Goal: Task Accomplishment & Management: Manage account settings

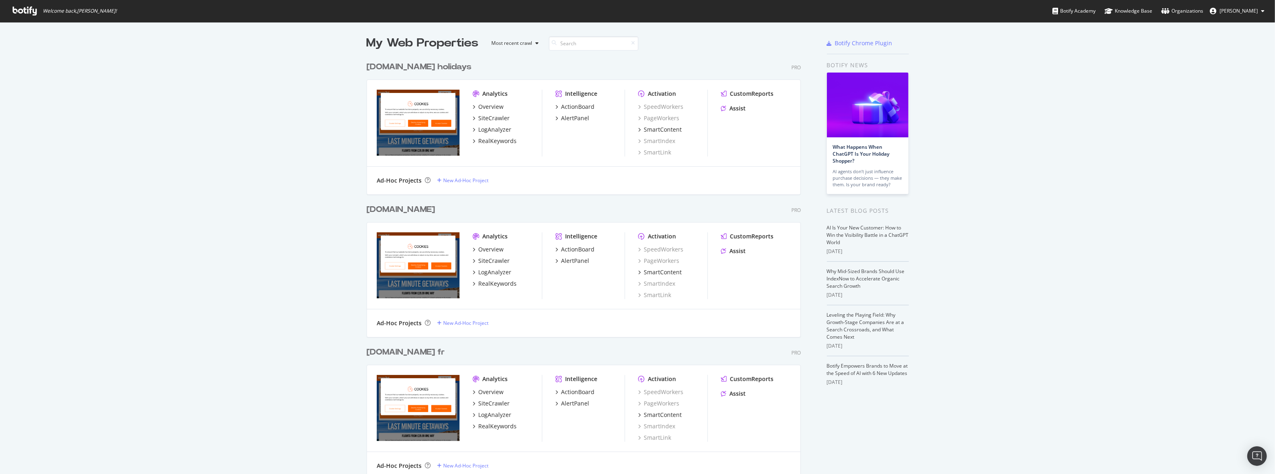
scroll to position [468, 1264]
click at [395, 208] on div "[DOMAIN_NAME]" at bounding box center [400, 210] width 68 height 12
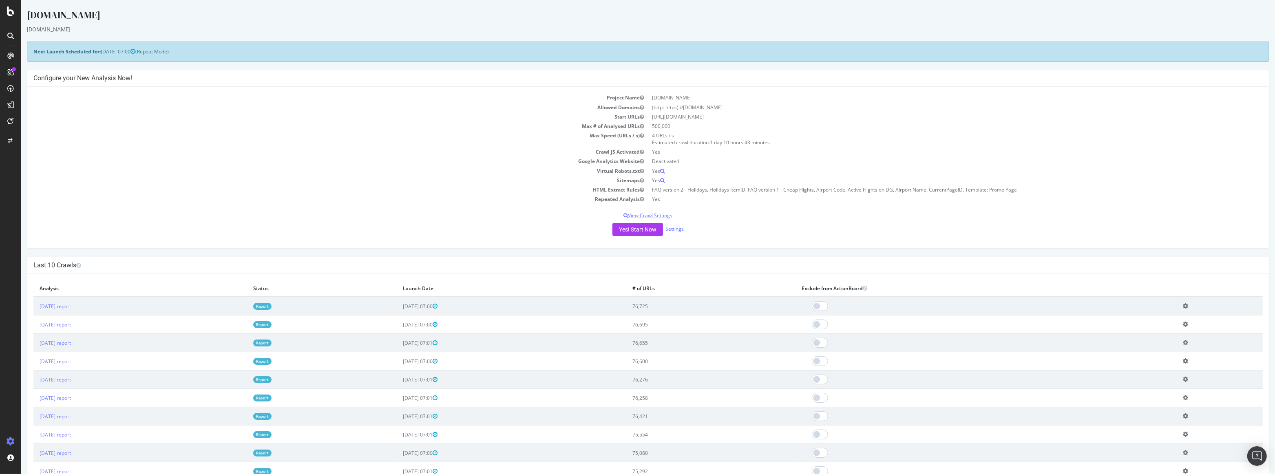
click at [653, 214] on p "View Crawl Settings" at bounding box center [647, 215] width 1229 height 7
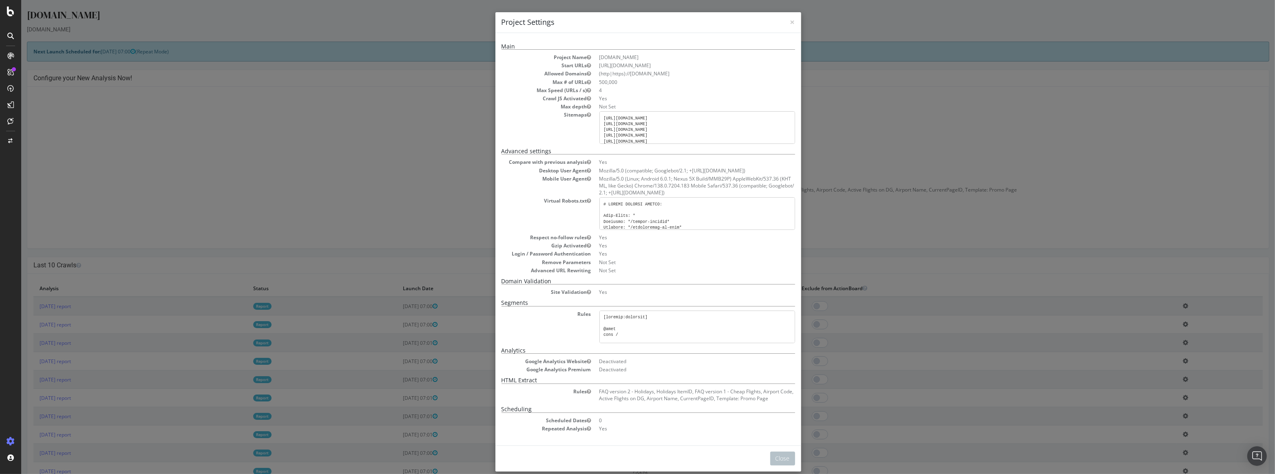
click at [1046, 150] on div "× Close Project Settings Main Project Name [DOMAIN_NAME] Start URLs [URL][DOMAI…" at bounding box center [647, 237] width 1253 height 474
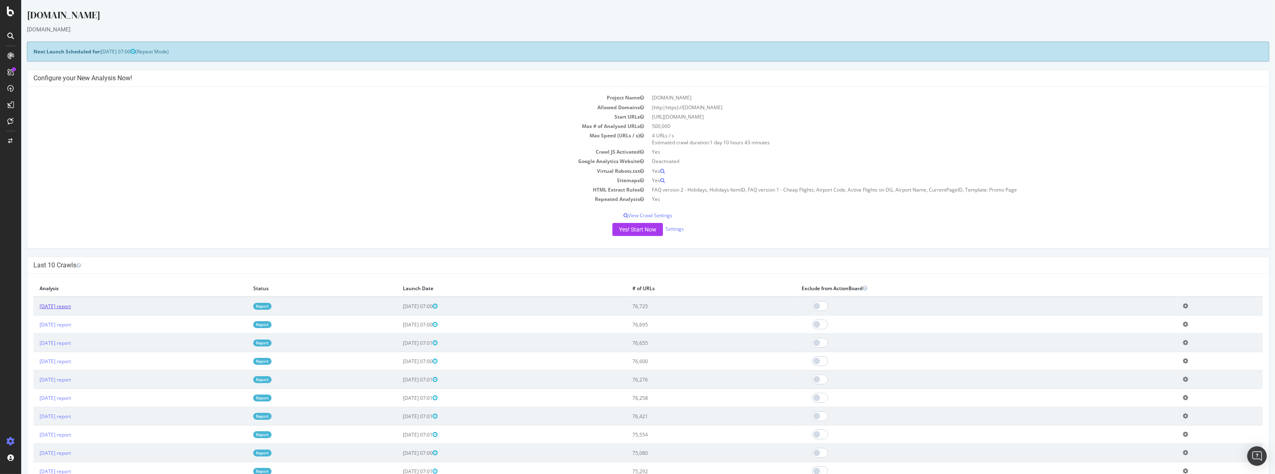
click at [71, 309] on link "[DATE] report" at bounding box center [55, 306] width 31 height 7
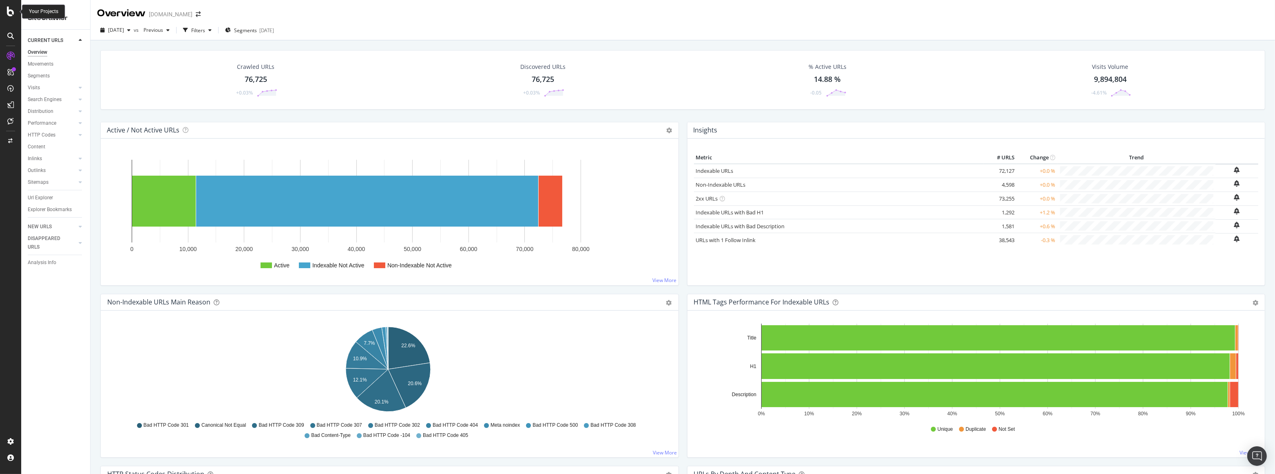
click at [10, 14] on icon at bounding box center [10, 12] width 7 height 10
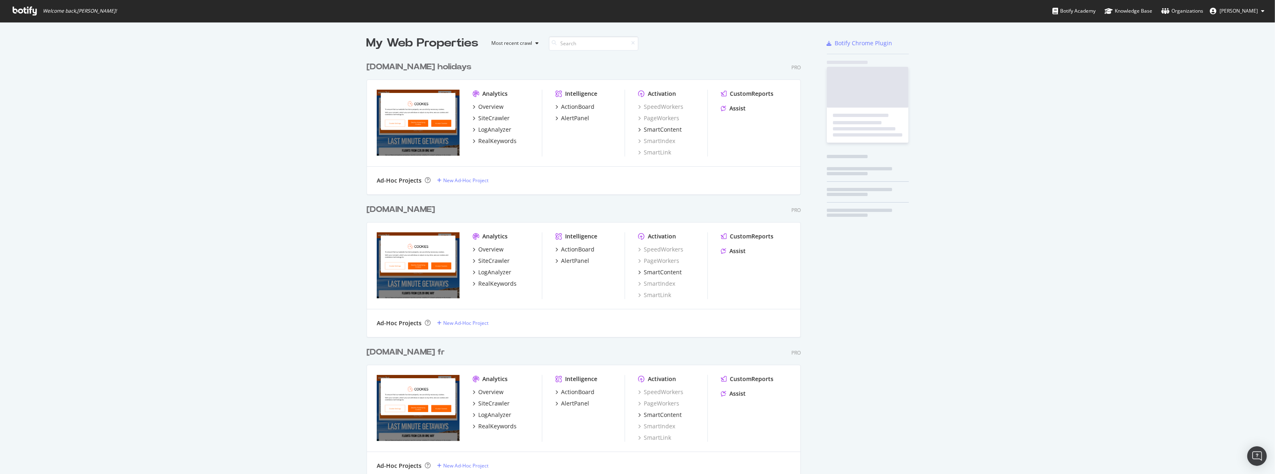
scroll to position [468, 1264]
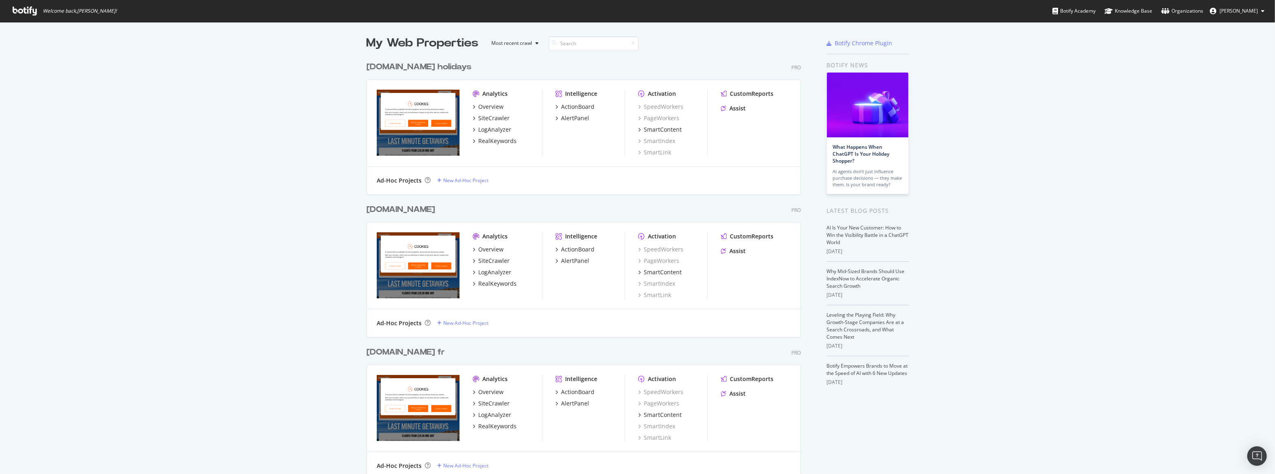
click at [377, 208] on div "[DOMAIN_NAME]" at bounding box center [400, 210] width 68 height 12
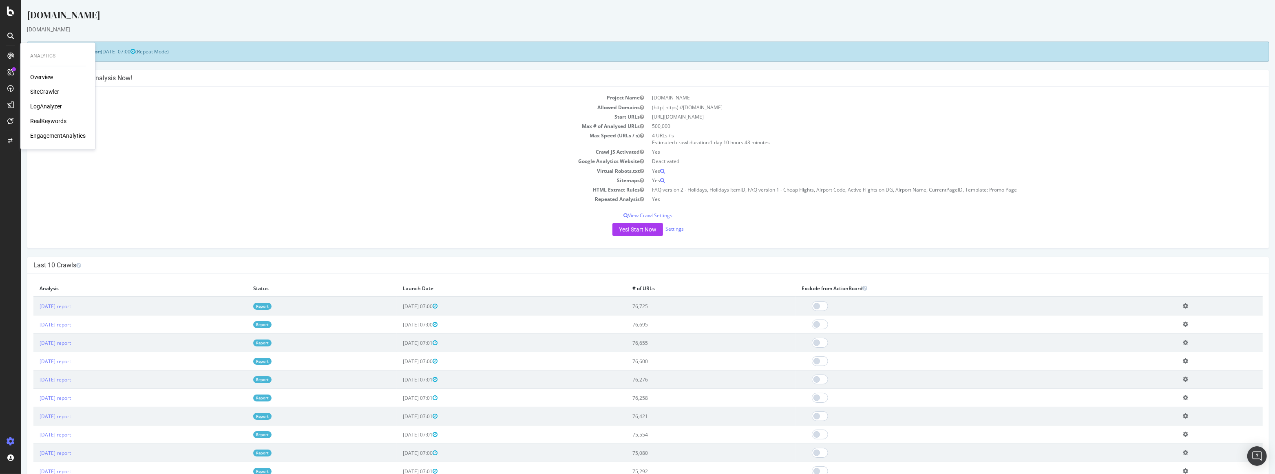
click at [263, 8] on div "[DOMAIN_NAME]" at bounding box center [648, 16] width 1242 height 17
click at [97, 14] on div "[DOMAIN_NAME]" at bounding box center [648, 16] width 1242 height 17
click at [673, 231] on link "Settings" at bounding box center [674, 228] width 18 height 7
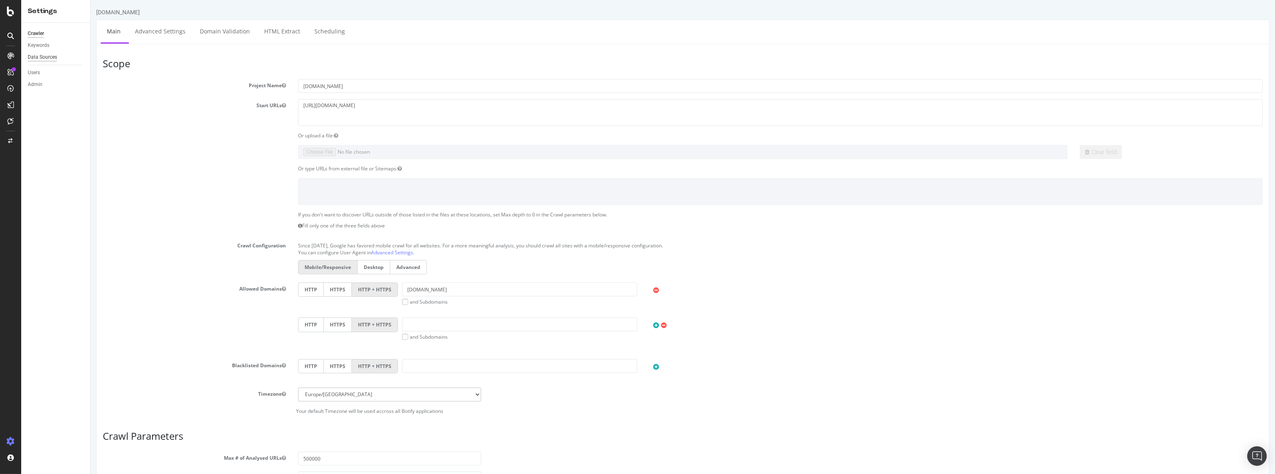
click at [43, 55] on div "Data Sources" at bounding box center [42, 57] width 29 height 9
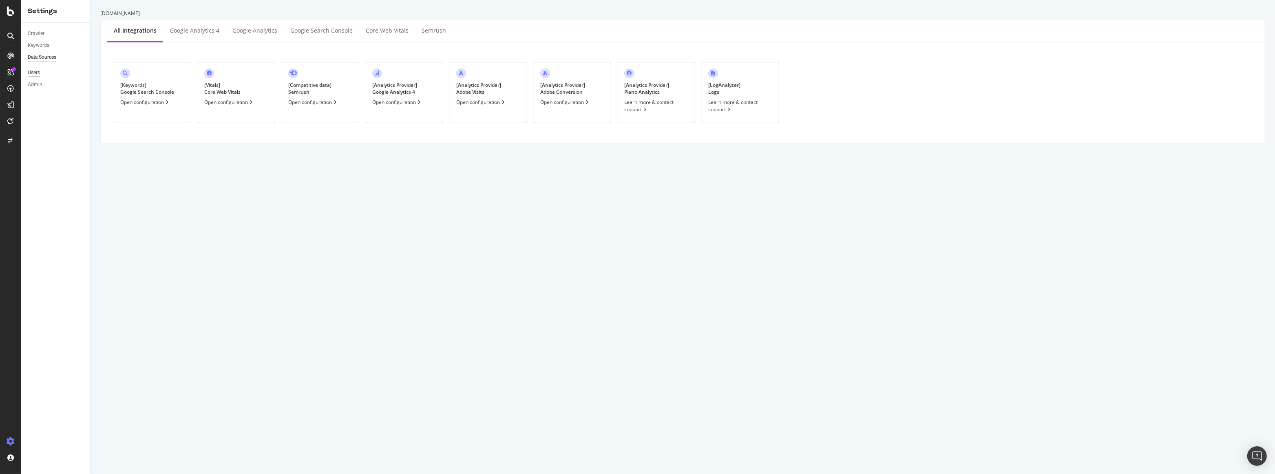
click at [33, 71] on div "Users" at bounding box center [34, 72] width 12 height 9
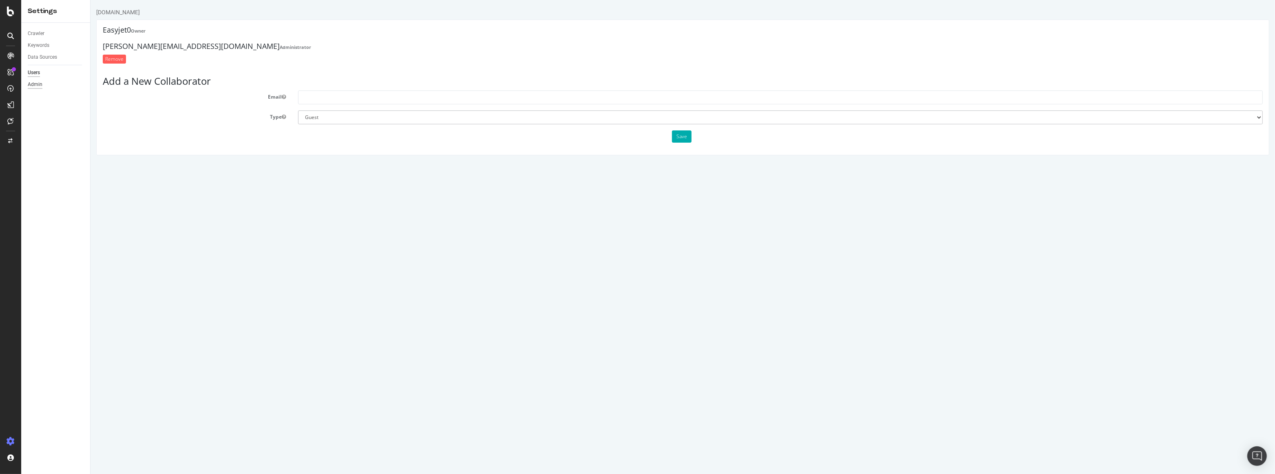
click at [35, 84] on div "Admin" at bounding box center [35, 84] width 15 height 9
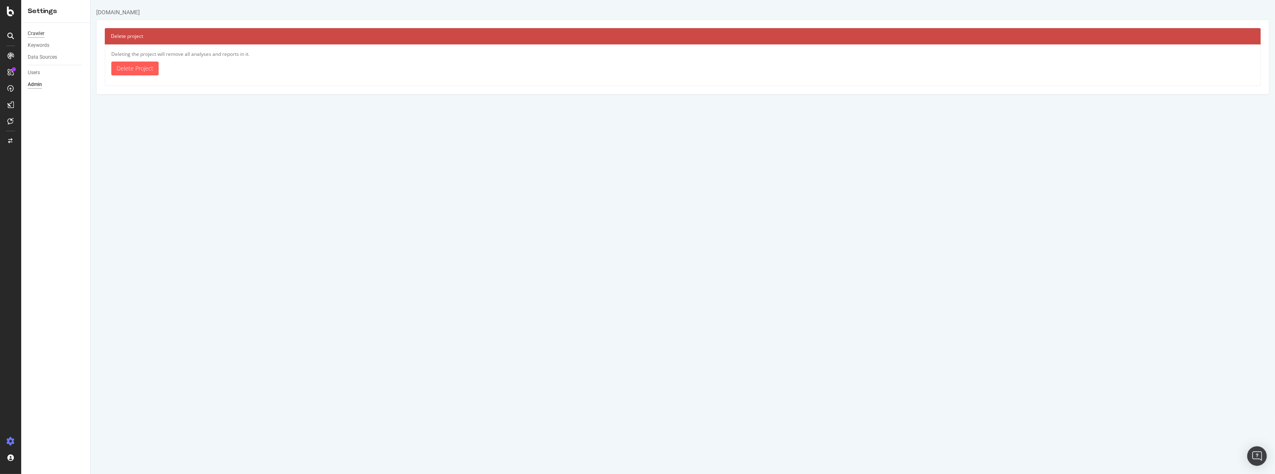
click at [33, 32] on div "Crawler" at bounding box center [36, 33] width 17 height 9
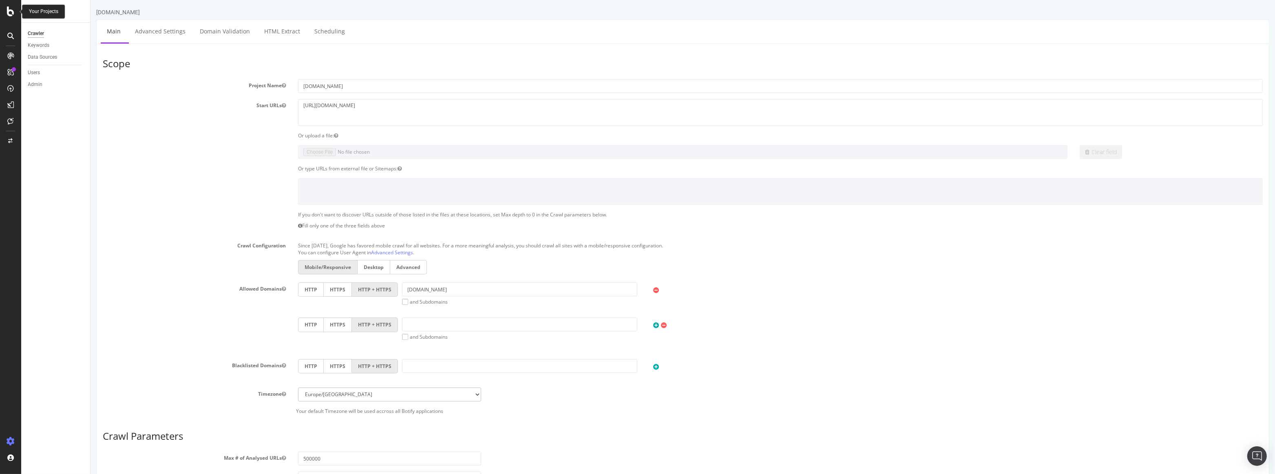
click at [9, 8] on icon at bounding box center [10, 12] width 7 height 10
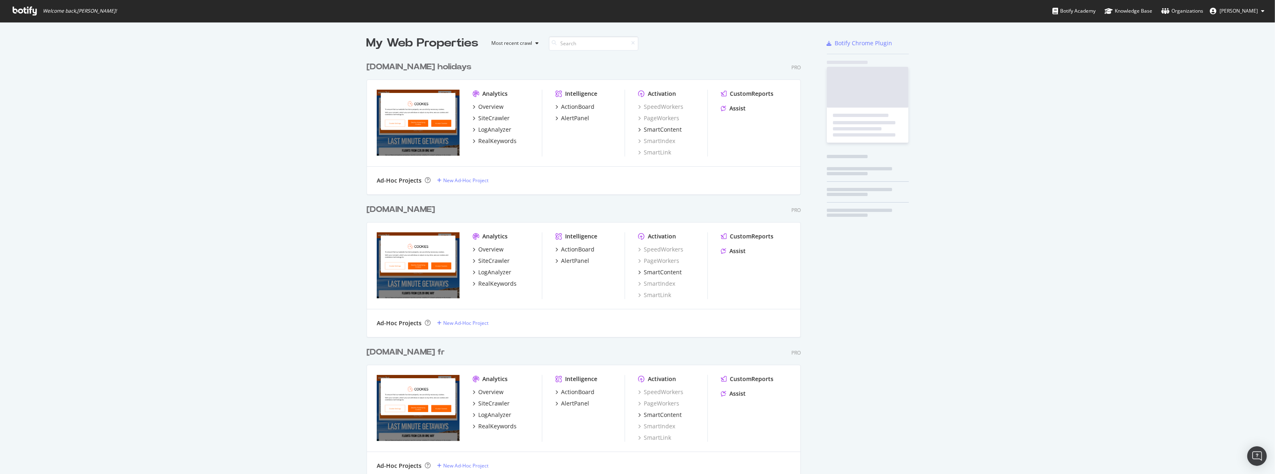
scroll to position [468, 1264]
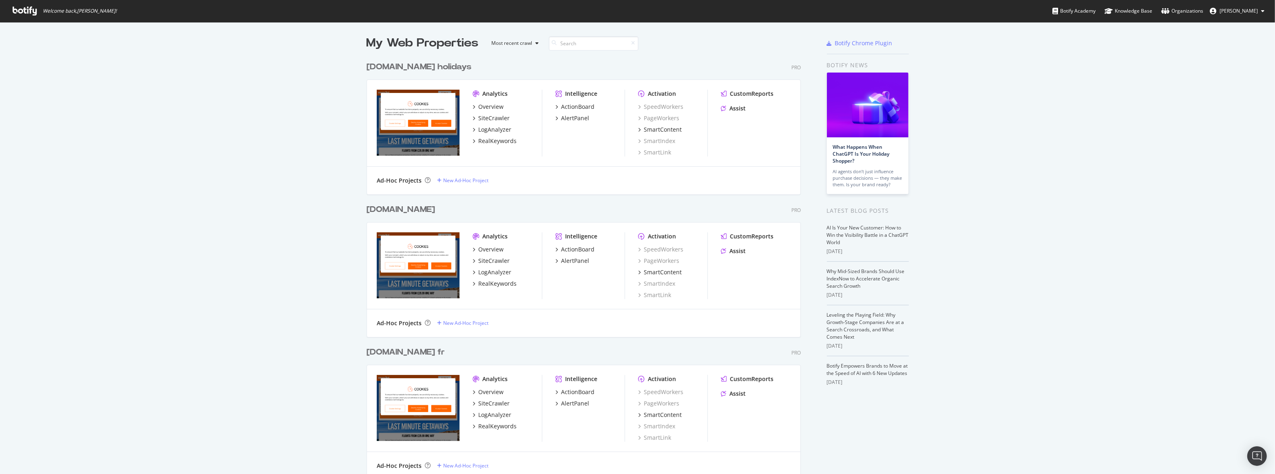
click at [399, 212] on div "[DOMAIN_NAME]" at bounding box center [400, 210] width 68 height 12
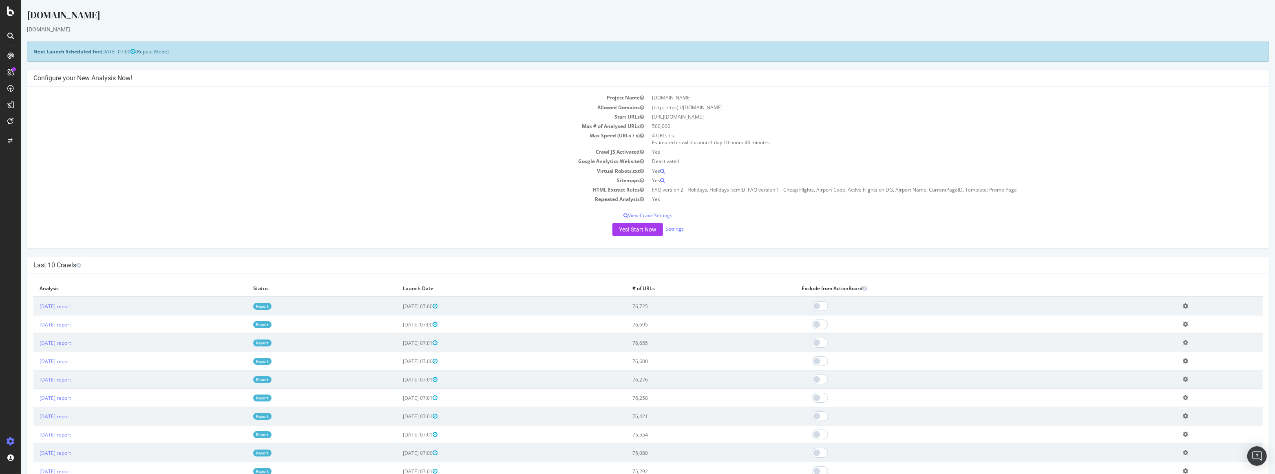
click at [1188, 305] on icon at bounding box center [1185, 306] width 5 height 6
click at [71, 306] on link "[DATE] report" at bounding box center [55, 306] width 31 height 7
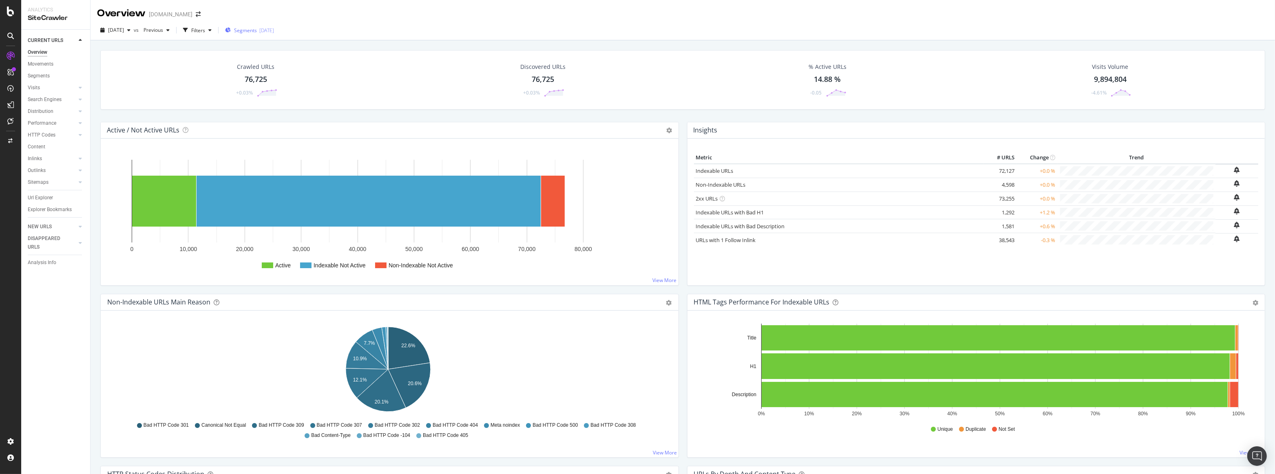
click at [274, 33] on div "[DATE]" at bounding box center [266, 30] width 15 height 7
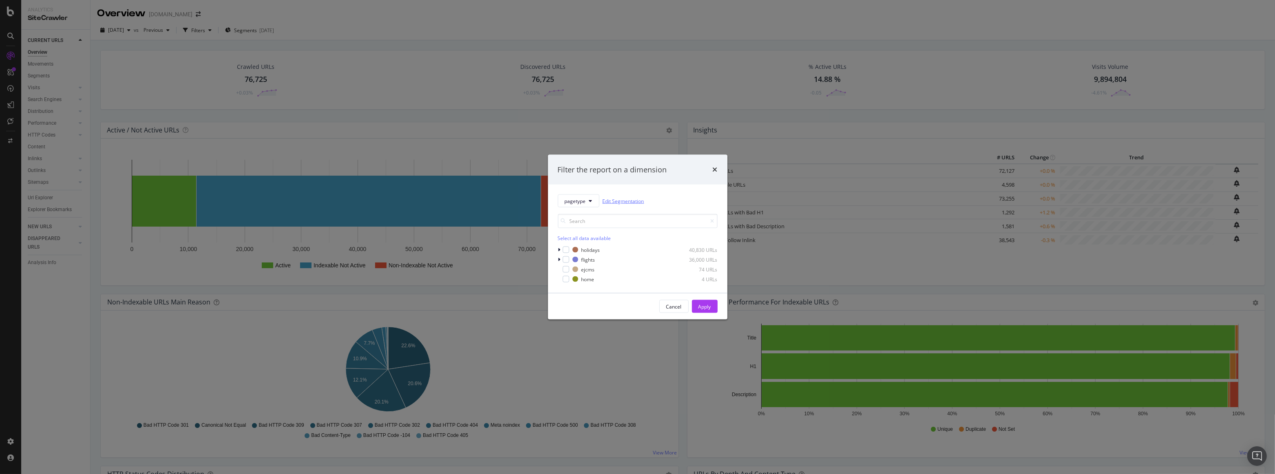
click at [617, 201] on link "Edit Segmentation" at bounding box center [623, 200] width 42 height 9
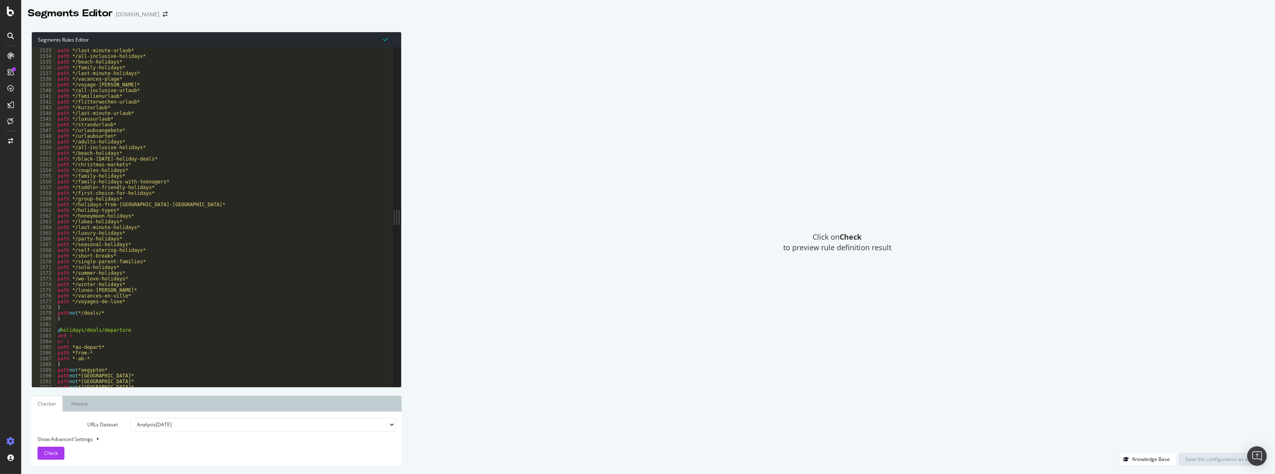
scroll to position [7634, 0]
click at [65, 307] on div "path */familienurlaub* path */last-minute-urlaub* path */all-inclusive-holidays…" at bounding box center [221, 217] width 331 height 351
click at [67, 320] on div "path */familienurlaub* path */last-minute-urlaub* path */all-inclusive-holidays…" at bounding box center [221, 217] width 331 height 351
click at [73, 308] on div "path */familienurlaub* path */last-minute-urlaub* path */all-inclusive-holidays…" at bounding box center [221, 217] width 331 height 351
click at [72, 320] on div "path */familienurlaub* path */last-minute-urlaub* path */all-inclusive-holidays…" at bounding box center [221, 217] width 331 height 351
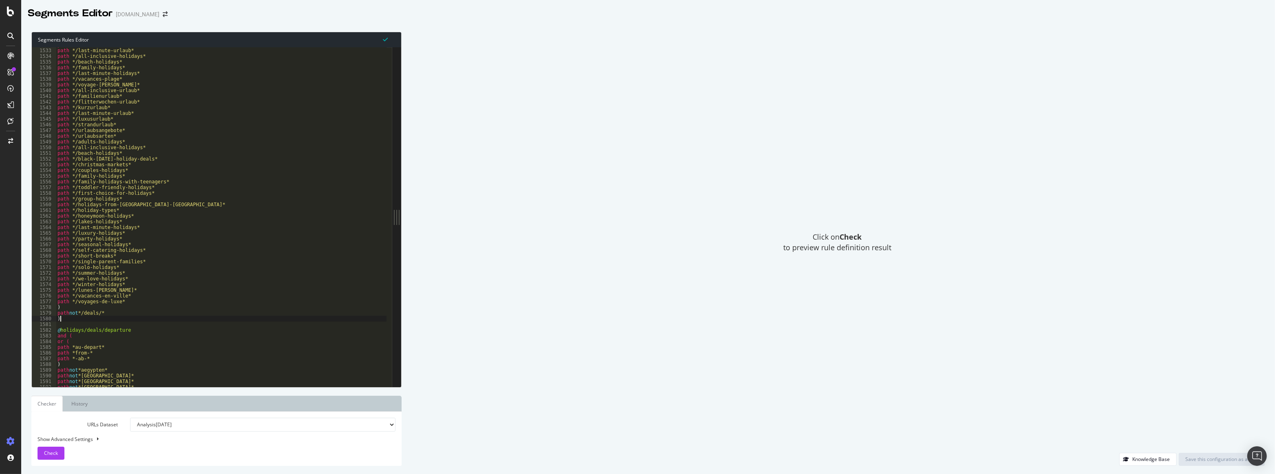
scroll to position [7654, 0]
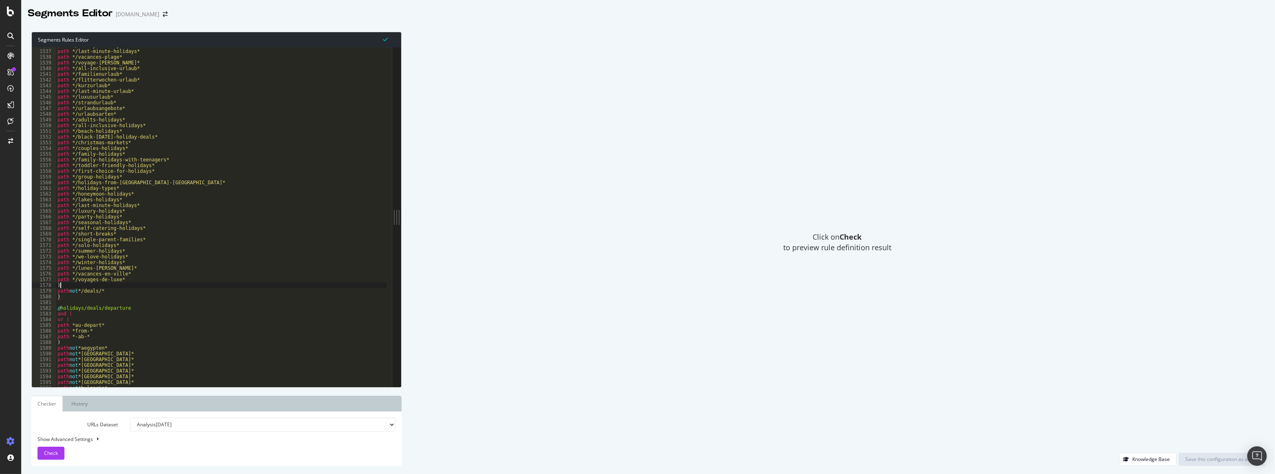
click at [86, 284] on div "path */family-holidays* path */last-minute-holidays* path */vacances-plage* pat…" at bounding box center [221, 218] width 331 height 351
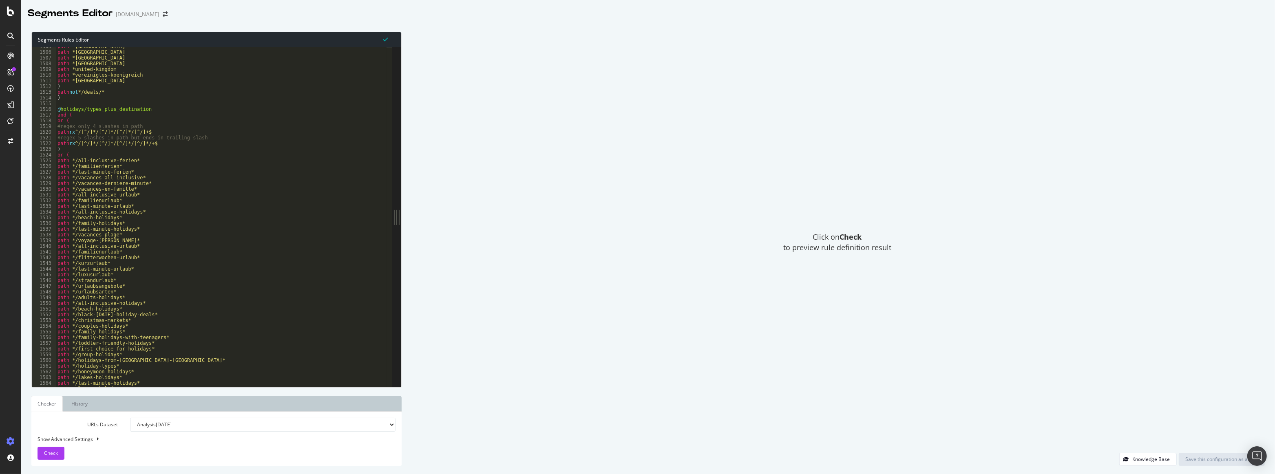
scroll to position [7498, 0]
click at [57, 151] on div "path *tunisie path *turkey path *turquie path *ungarn path *united-kingdom path…" at bounding box center [221, 219] width 331 height 351
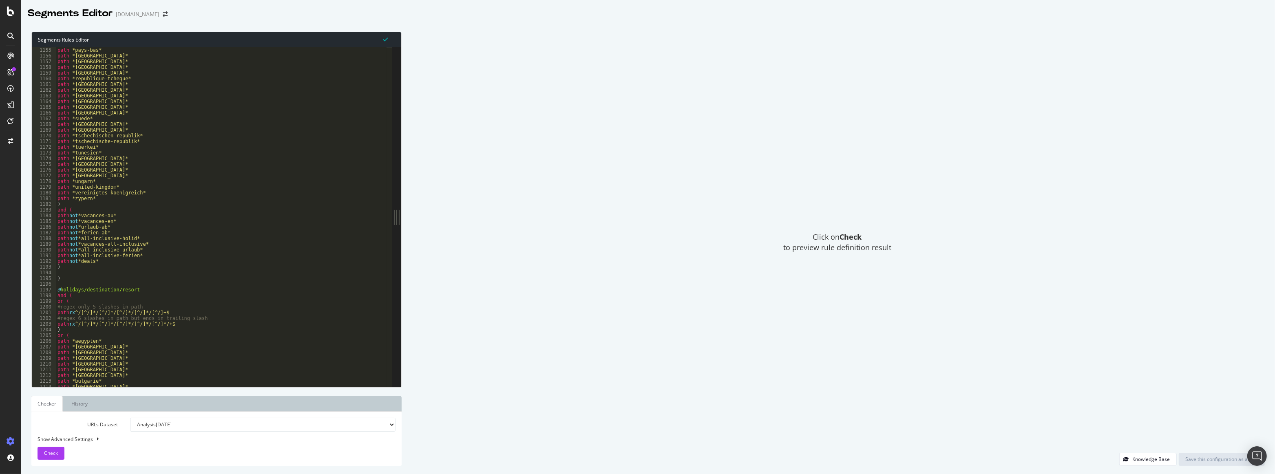
scroll to position [5770, 0]
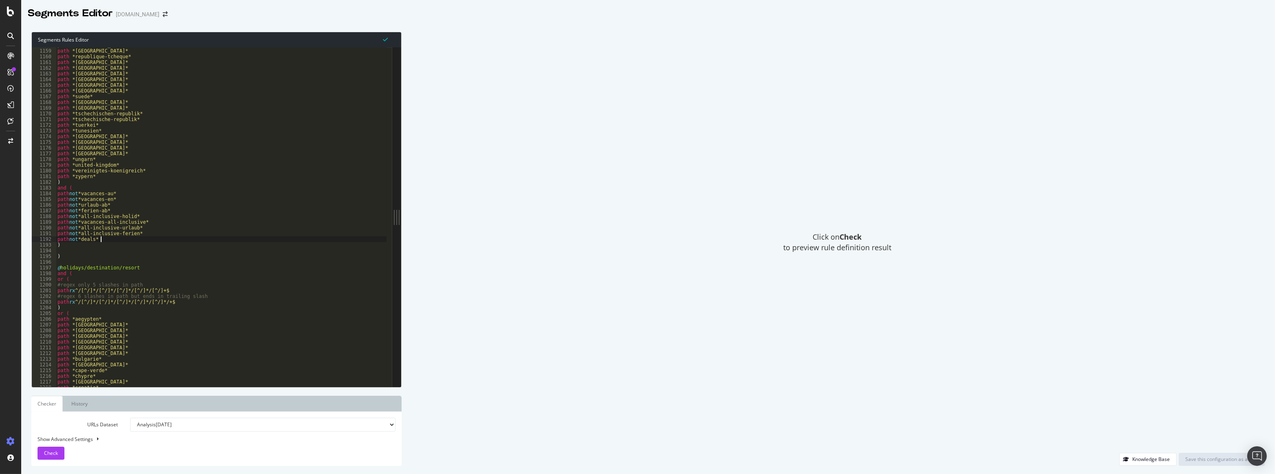
click at [112, 237] on div "path *pologne* path *portugal* path *republique-tcheque* path *royaume-uni* pat…" at bounding box center [221, 217] width 331 height 351
type textarea "path not *deals*"
paste textarea ")"
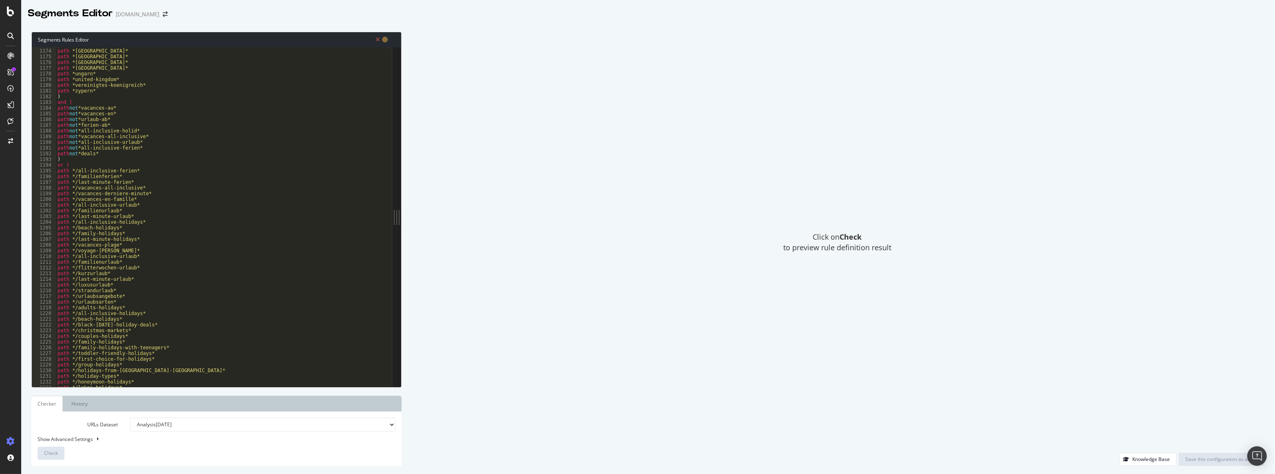
scroll to position [5725, 0]
drag, startPoint x: 73, startPoint y: 166, endPoint x: 54, endPoint y: 161, distance: 19.4
click at [54, 161] on div ") 1173 1174 1175 1176 1177 1178 1179 1180 1181 1182 1183 1184 1185 1186 1187 11…" at bounding box center [212, 217] width 360 height 340
type textarea ") or ("
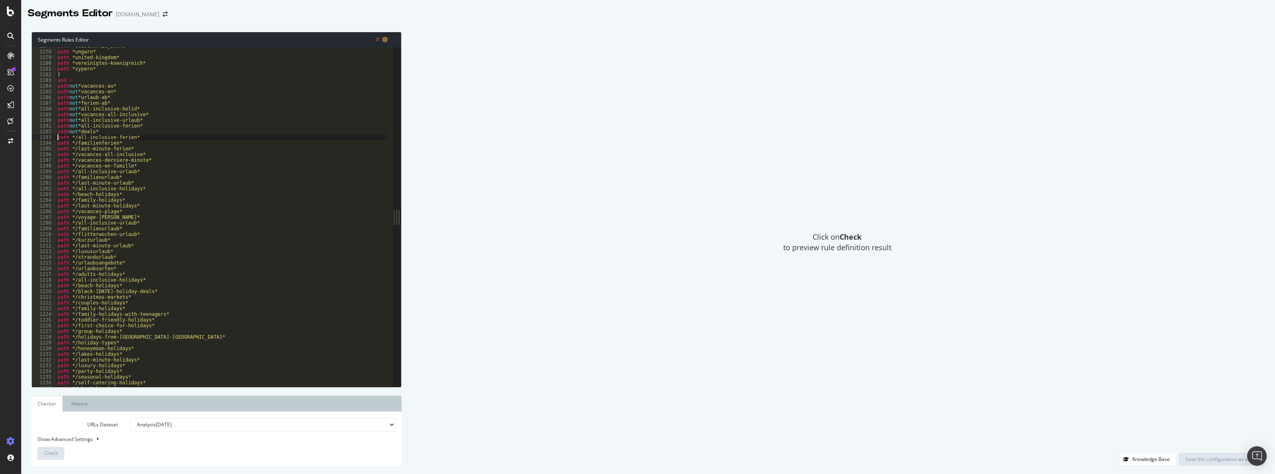
scroll to position [5862, 0]
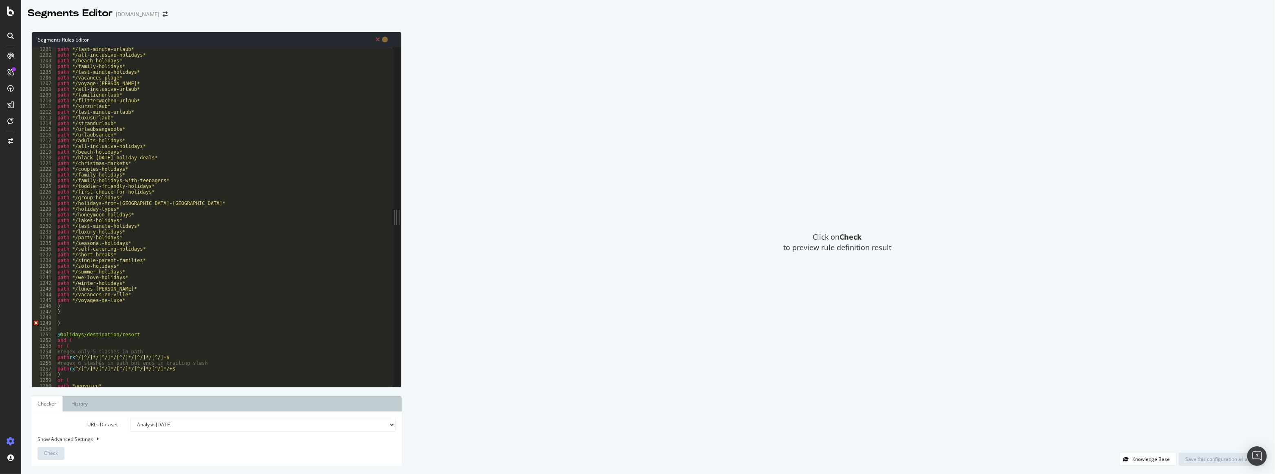
click at [70, 311] on div "path */last-minute-urlaub* path */all-inclusive-holidays* path */beach-holidays…" at bounding box center [221, 221] width 331 height 351
type textarea ")"
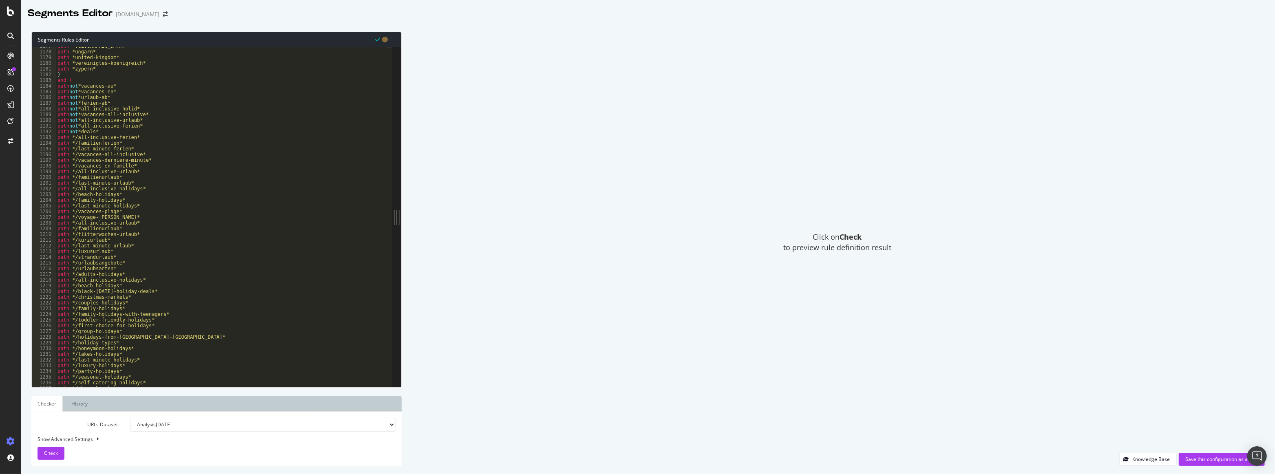
scroll to position [5673, 0]
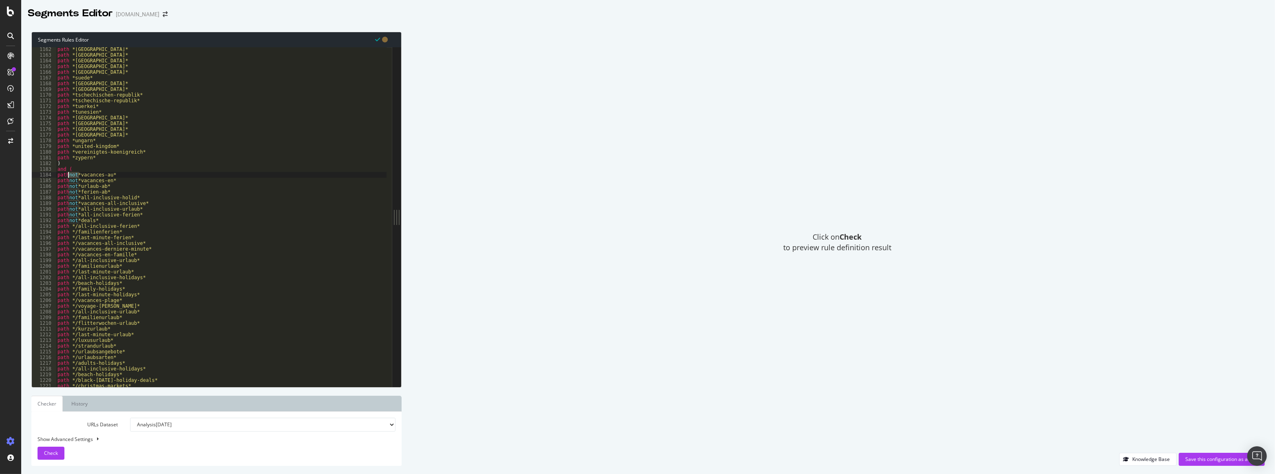
drag, startPoint x: 78, startPoint y: 175, endPoint x: 69, endPoint y: 176, distance: 9.0
click at [69, 176] on div "path *schweden* path *schweiz* path *slovenia* path *spain* path *spanien* path…" at bounding box center [221, 221] width 331 height 351
click at [68, 226] on div "path *schweden* path *schweiz* path *slovenia* path *spain* path *spanien* path…" at bounding box center [221, 221] width 331 height 351
paste textarea "not"
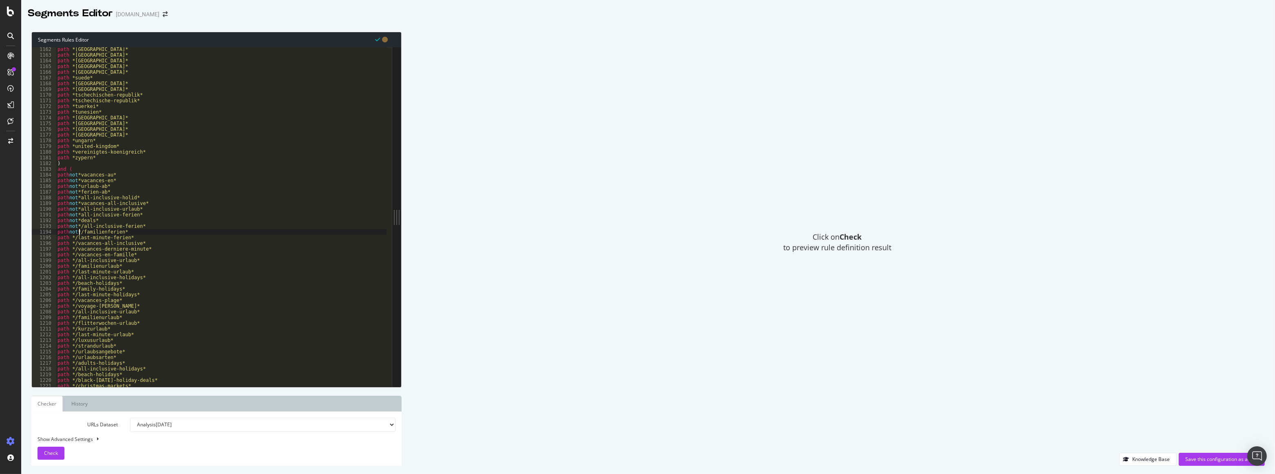
click at [67, 240] on div "path *schweden* path *schweiz* path *slovenia* path *spain* path *spanien* path…" at bounding box center [221, 221] width 331 height 351
paste textarea "not"
click at [67, 245] on div "path *schweden* path *schweiz* path *slovenia* path *spain* path *spanien* path…" at bounding box center [221, 221] width 331 height 351
paste textarea "not"
click at [68, 249] on div "path *schweden* path *schweiz* path *slovenia* path *spain* path *spanien* path…" at bounding box center [221, 221] width 331 height 351
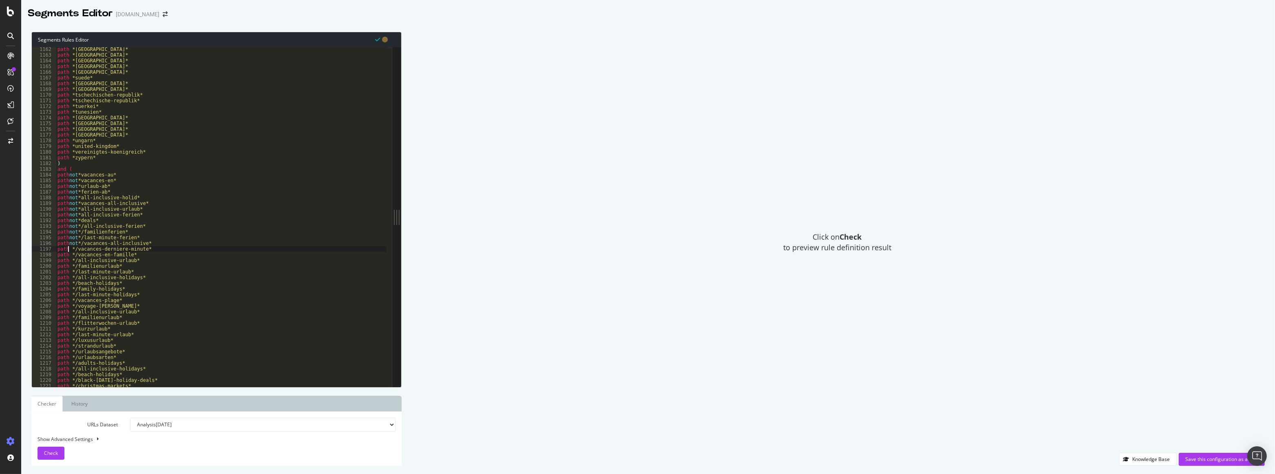
paste textarea "not"
click at [68, 257] on div "path *schweden* path *schweiz* path *slovenia* path *spain* path *spanien* path…" at bounding box center [221, 221] width 331 height 351
paste textarea "not"
click at [67, 261] on div "path *schweden* path *schweiz* path *slovenia* path *spain* path *spanien* path…" at bounding box center [221, 221] width 331 height 351
click at [68, 261] on div "path *schweden* path *schweiz* path *slovenia* path *spain* path *spanien* path…" at bounding box center [221, 221] width 331 height 351
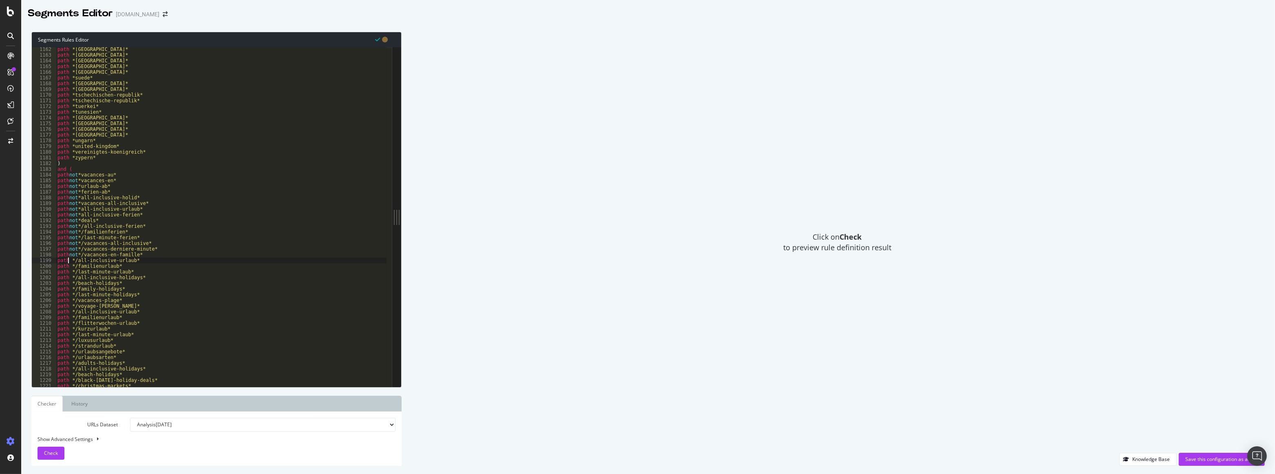
paste textarea "not"
click at [67, 269] on div "path *schweden* path *schweiz* path *slovenia* path *spain* path *spanien* path…" at bounding box center [221, 221] width 331 height 351
paste textarea "not"
click at [68, 273] on div "path *schweden* path *schweiz* path *slovenia* path *spain* path *spanien* path…" at bounding box center [221, 221] width 331 height 351
paste textarea "not"
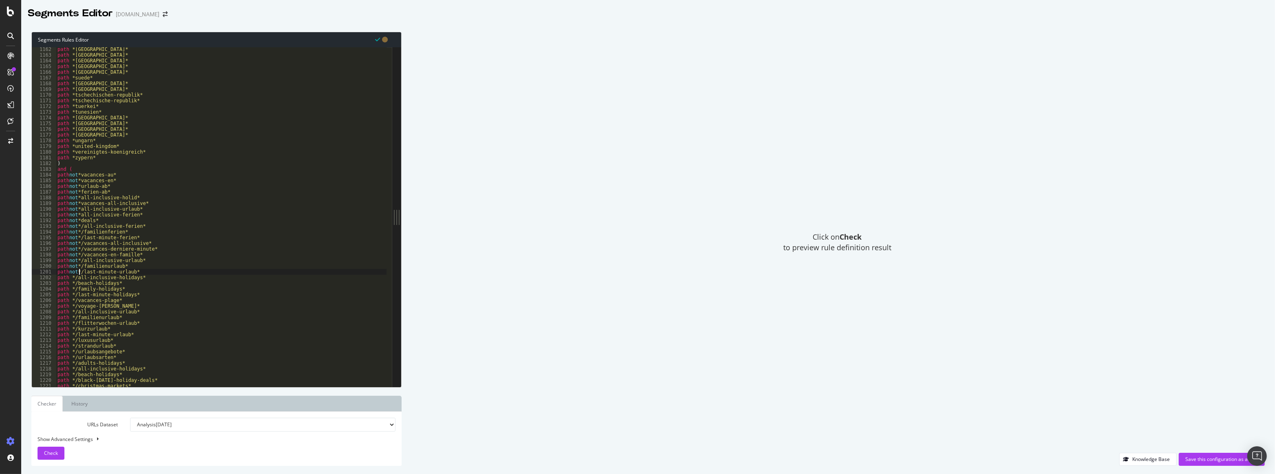
click at [67, 279] on div "path *schweden* path *schweiz* path *slovenia* path *spain* path *spanien* path…" at bounding box center [221, 221] width 331 height 351
paste textarea "not"
click at [68, 284] on div "path *schweden* path *schweiz* path *slovenia* path *spain* path *spanien* path…" at bounding box center [221, 221] width 331 height 351
paste textarea "not"
click at [68, 289] on div "path *schweden* path *schweiz* path *slovenia* path *spain* path *spanien* path…" at bounding box center [221, 221] width 331 height 351
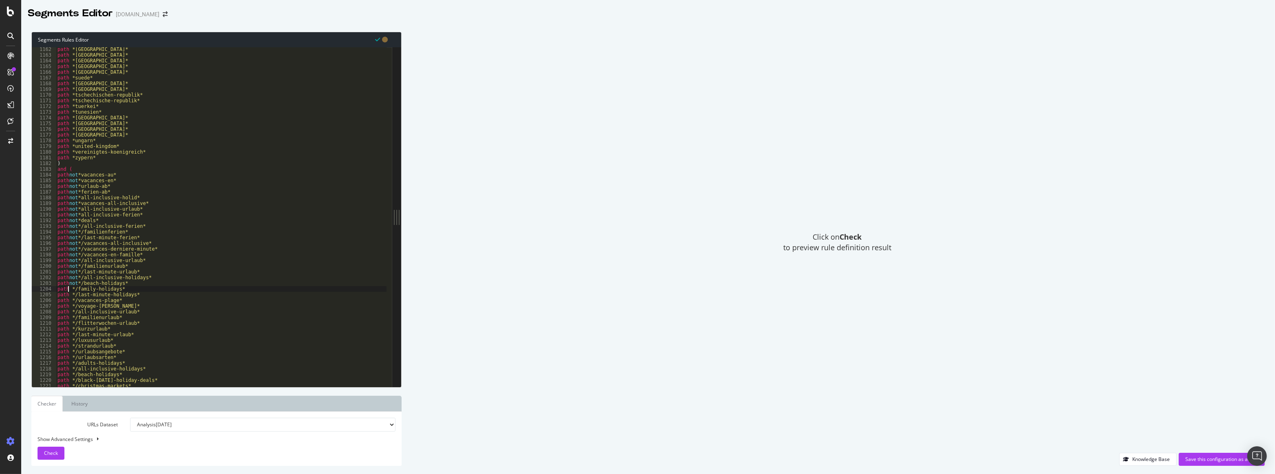
paste textarea "not"
click at [68, 295] on div "path *schweden* path *schweiz* path *slovenia* path *spain* path *spanien* path…" at bounding box center [221, 221] width 331 height 351
paste textarea "not"
click at [67, 301] on div "path *schweden* path *schweiz* path *slovenia* path *spain* path *spanien* path…" at bounding box center [221, 221] width 331 height 351
paste textarea "not"
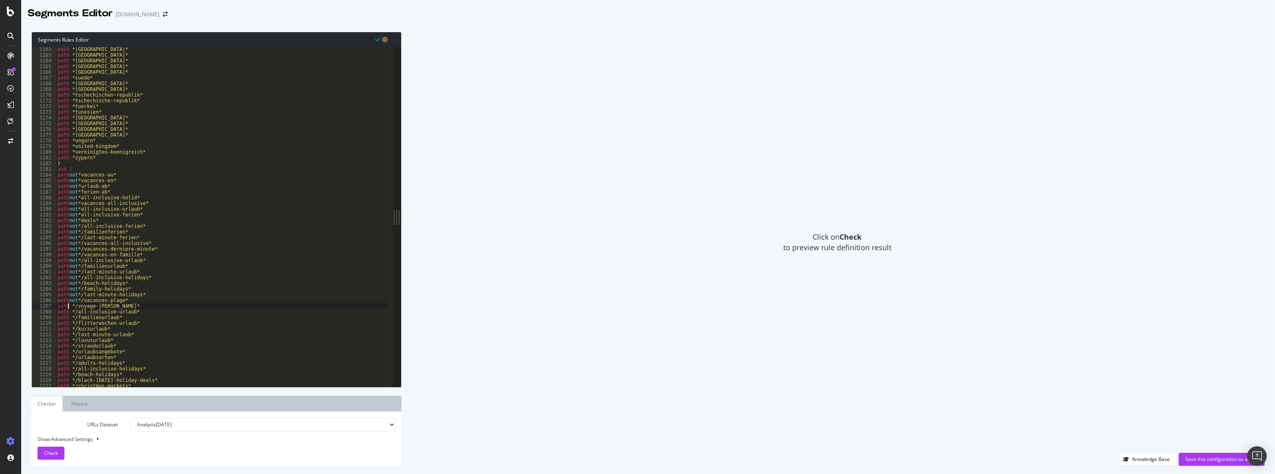
drag, startPoint x: 68, startPoint y: 306, endPoint x: 68, endPoint y: 311, distance: 4.9
click at [68, 307] on div "path *schweden* path *schweiz* path *slovenia* path *spain* path *spanien* path…" at bounding box center [221, 221] width 331 height 351
paste textarea "not"
click at [68, 313] on div "path *schweden* path *schweiz* path *slovenia* path *spain* path *spanien* path…" at bounding box center [221, 221] width 331 height 351
paste textarea "not"
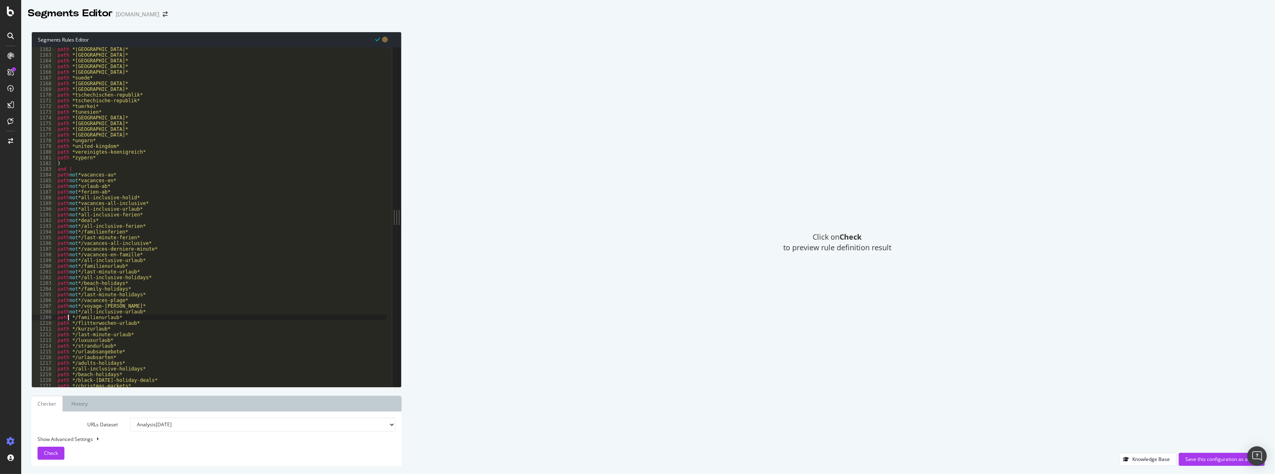
click at [67, 318] on div "path *schweden* path *schweiz* path *slovenia* path *spain* path *spanien* path…" at bounding box center [221, 221] width 331 height 351
paste textarea "not"
click at [67, 325] on div "path *schweden* path *schweiz* path *slovenia* path *spain* path *spanien* path…" at bounding box center [221, 221] width 331 height 351
paste textarea "not"
click at [68, 329] on div "path *schweden* path *schweiz* path *slovenia* path *spain* path *spanien* path…" at bounding box center [221, 221] width 331 height 351
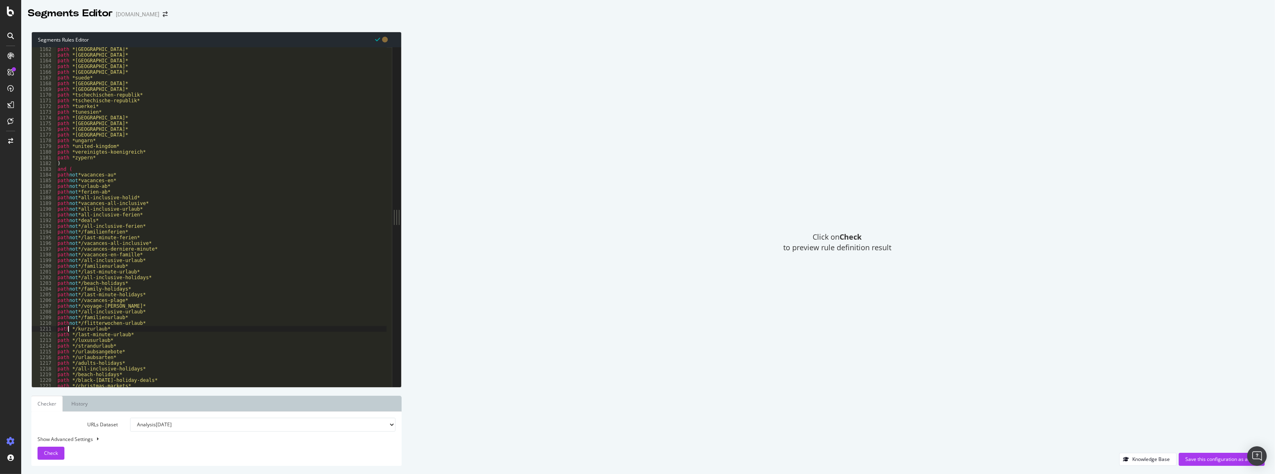
paste textarea "not"
click at [68, 336] on div "path *schweden* path *schweiz* path *slovenia* path *spain* path *spanien* path…" at bounding box center [221, 221] width 331 height 351
paste textarea "not"
click at [68, 340] on div "path *schweden* path *schweiz* path *slovenia* path *spain* path *spanien* path…" at bounding box center [221, 221] width 331 height 351
paste textarea "not"
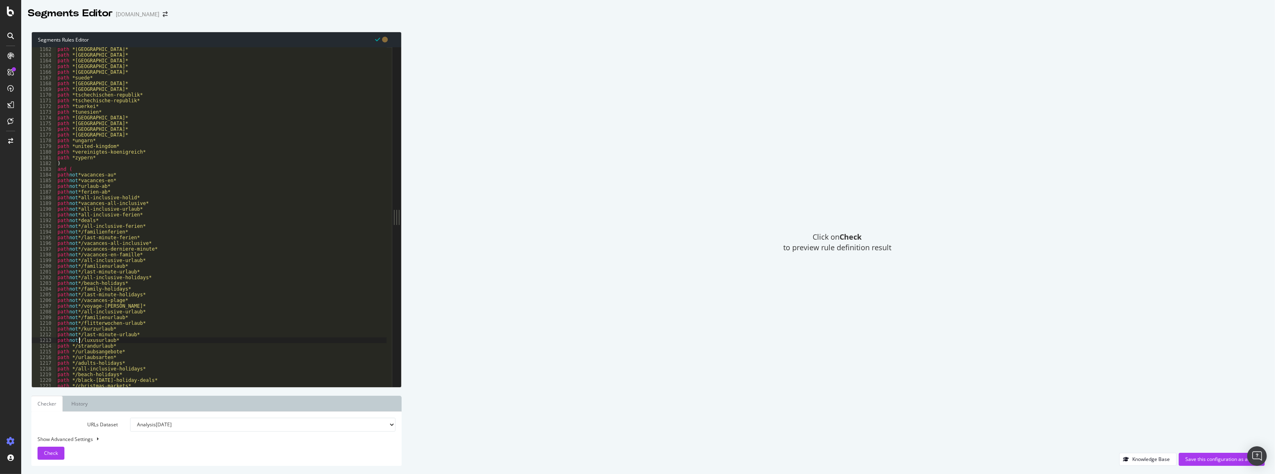
click at [68, 348] on div "path *schweden* path *schweiz* path *slovenia* path *spain* path *spanien* path…" at bounding box center [221, 221] width 331 height 351
paste textarea "not"
click at [67, 353] on div "path *schweden* path *schweiz* path *slovenia* path *spain* path *spanien* path…" at bounding box center [221, 221] width 331 height 351
click at [68, 353] on div "path *schweden* path *schweiz* path *slovenia* path *spain* path *spanien* path…" at bounding box center [221, 221] width 331 height 351
paste textarea "not"
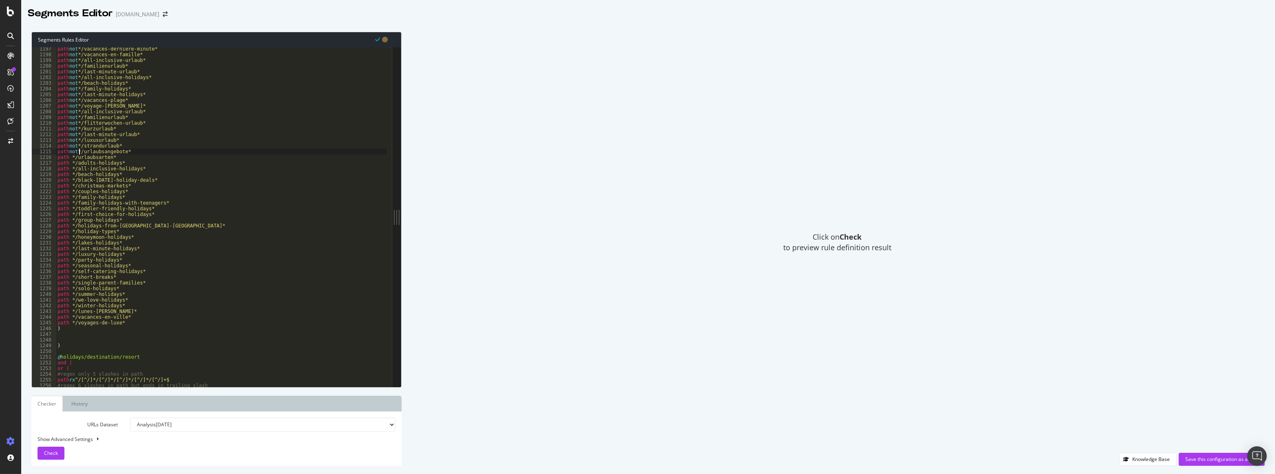
scroll to position [5844, 0]
click at [68, 157] on div "path not */vacances-derniere-minute* path not */vacances-en-famille* path not *…" at bounding box center [221, 221] width 331 height 351
paste textarea "not"
click at [68, 164] on div "path not */vacances-derniere-minute* path not */vacances-en-famille* path not *…" at bounding box center [221, 221] width 331 height 351
paste textarea "not"
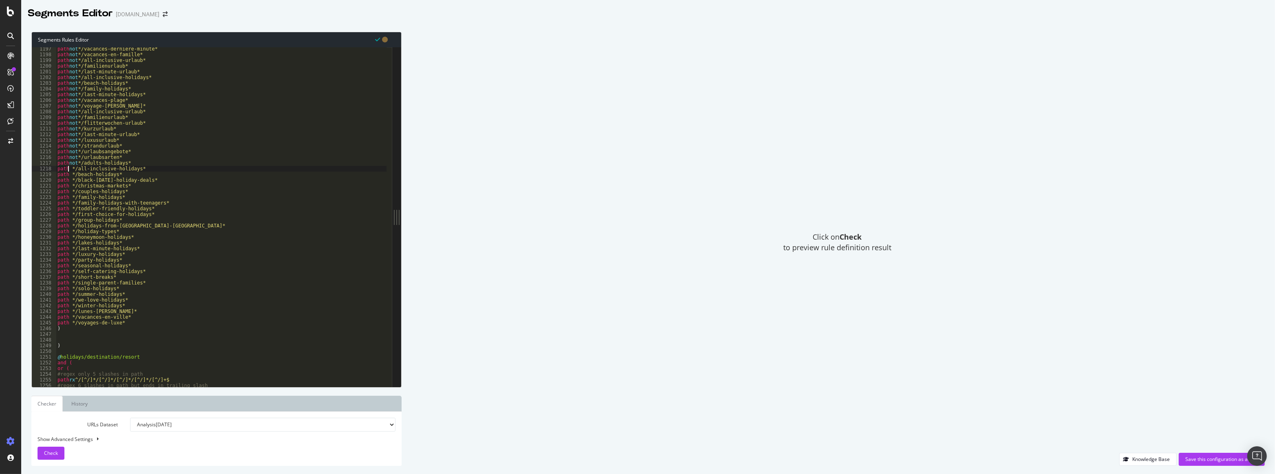
click at [68, 170] on div "path not */vacances-derniere-minute* path not */vacances-en-famille* path not *…" at bounding box center [221, 221] width 331 height 351
paste textarea "not"
click at [68, 176] on div "path not */vacances-derniere-minute* path not */vacances-en-famille* path not *…" at bounding box center [221, 221] width 331 height 351
paste textarea "not"
click at [68, 181] on div "path not */vacances-derniere-minute* path not */vacances-en-famille* path not *…" at bounding box center [221, 221] width 331 height 351
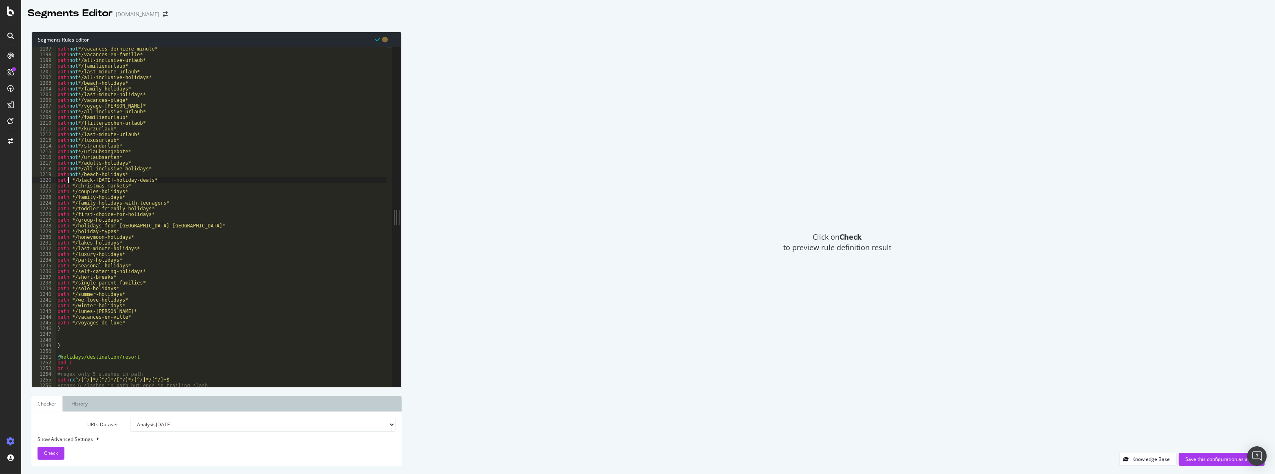
paste textarea "not"
click at [68, 185] on div "path not */vacances-derniere-minute* path not */vacances-en-famille* path not *…" at bounding box center [221, 221] width 331 height 351
paste textarea "not"
click at [68, 191] on div "path not */vacances-derniere-minute* path not */vacances-en-famille* path not *…" at bounding box center [221, 221] width 331 height 351
paste textarea "not"
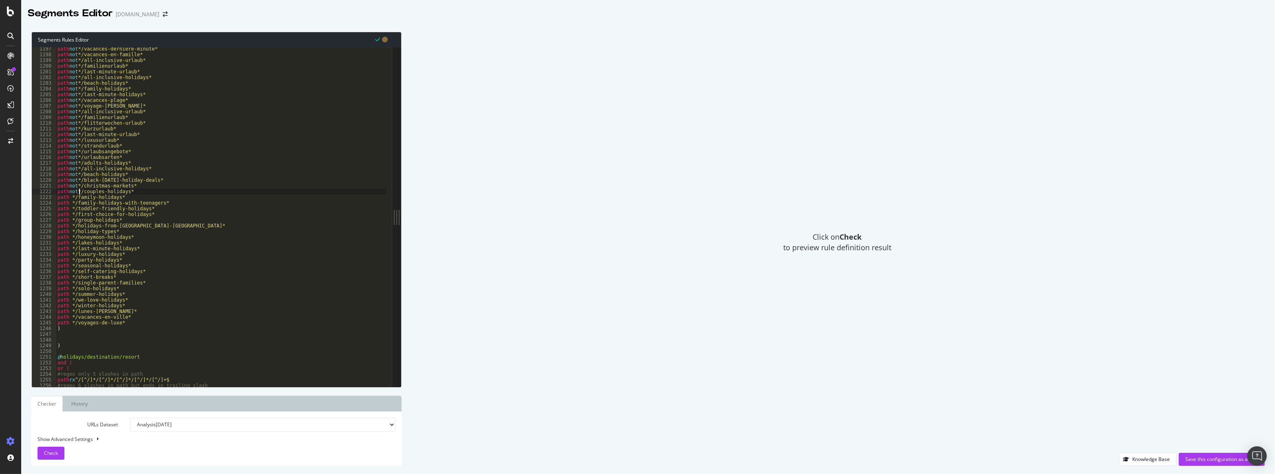
click at [67, 198] on div "path not */vacances-derniere-minute* path not */vacances-en-famille* path not *…" at bounding box center [221, 221] width 331 height 351
paste
click at [67, 202] on div "path not */vacances-derniere-minute* path not */vacances-en-famille* path not *…" at bounding box center [221, 221] width 331 height 351
click at [68, 202] on div "path not */vacances-derniere-minute* path not */vacances-en-famille* path not *…" at bounding box center [221, 221] width 331 height 351
click at [67, 211] on div "path not */vacances-derniere-minute* path not */vacances-en-famille* path not *…" at bounding box center [221, 221] width 331 height 351
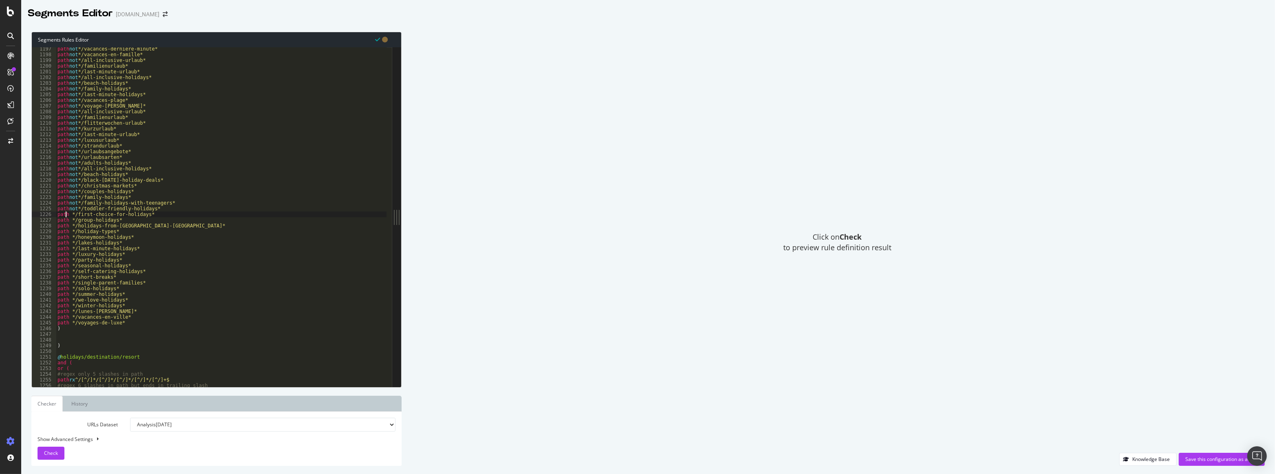
click at [67, 216] on div "path not */vacances-derniere-minute* path not */vacances-en-famille* path not *…" at bounding box center [221, 221] width 331 height 351
click at [68, 216] on div "path not */vacances-derniere-minute* path not */vacances-en-famille* path not *…" at bounding box center [221, 221] width 331 height 351
click at [68, 221] on div "path not */vacances-derniere-minute* path not */vacances-en-famille* path not *…" at bounding box center [221, 221] width 331 height 351
click at [68, 227] on div "path not */vacances-derniere-minute* path not */vacances-en-famille* path not *…" at bounding box center [221, 221] width 331 height 351
click at [67, 232] on div "path not */vacances-derniere-minute* path not */vacances-en-famille* path not *…" at bounding box center [221, 221] width 331 height 351
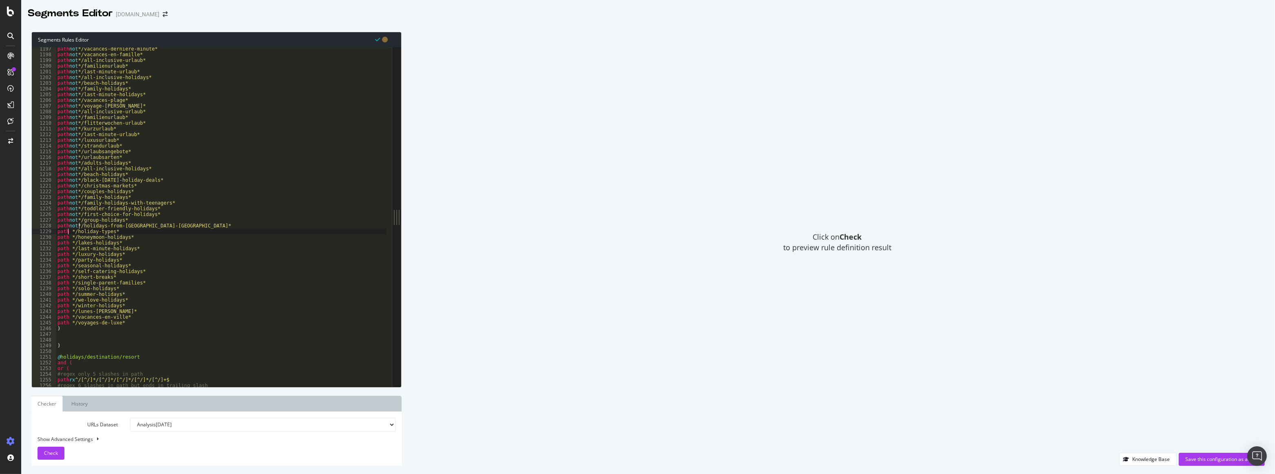
click at [67, 232] on div "path not */vacances-derniere-minute* path not */vacances-en-famille* path not *…" at bounding box center [221, 221] width 331 height 351
click at [69, 232] on div "path not */vacances-derniere-minute* path not */vacances-en-famille* path not *…" at bounding box center [221, 221] width 331 height 351
click at [67, 239] on div "path not */vacances-derniere-minute* path not */vacances-en-famille* path not *…" at bounding box center [221, 221] width 331 height 351
click at [68, 247] on div "path not */vacances-derniere-minute* path not */vacances-en-famille* path not *…" at bounding box center [221, 221] width 331 height 351
click at [68, 245] on div "path not */vacances-derniere-minute* path not */vacances-en-famille* path not *…" at bounding box center [221, 221] width 331 height 351
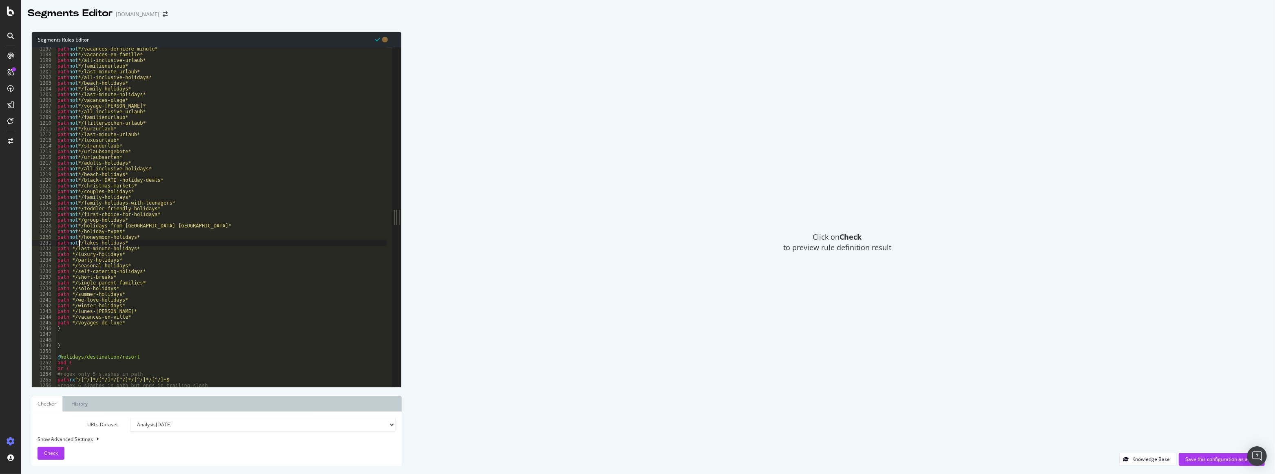
click at [67, 249] on div "path not */vacances-derniere-minute* path not */vacances-en-famille* path not *…" at bounding box center [221, 221] width 331 height 351
click at [68, 256] on div "path not */vacances-derniere-minute* path not */vacances-en-famille* path not *…" at bounding box center [221, 221] width 331 height 351
click at [67, 261] on div "path not */vacances-derniere-minute* path not */vacances-en-famille* path not *…" at bounding box center [221, 221] width 331 height 351
click at [67, 266] on div "path not */vacances-derniere-minute* path not */vacances-en-famille* path not *…" at bounding box center [221, 221] width 331 height 351
click at [68, 266] on div "path not */vacances-derniere-minute* path not */vacances-en-famille* path not *…" at bounding box center [221, 221] width 331 height 351
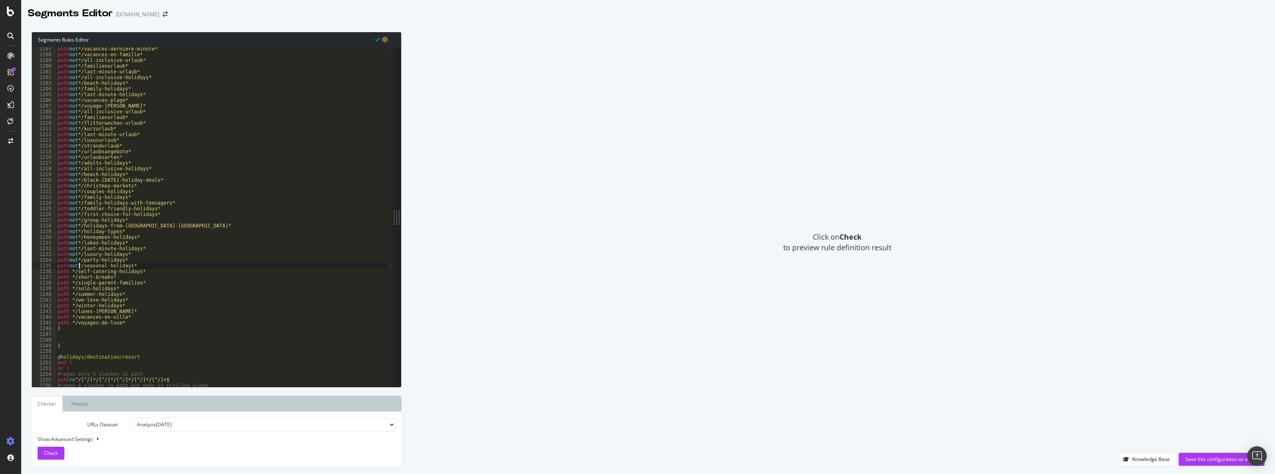
click at [68, 273] on div "path not */vacances-derniere-minute* path not */vacances-en-famille* path not *…" at bounding box center [221, 221] width 331 height 351
click at [68, 278] on div "path not */vacances-derniere-minute* path not */vacances-en-famille* path not *…" at bounding box center [221, 221] width 331 height 351
click at [68, 282] on div "path not */vacances-derniere-minute* path not */vacances-en-famille* path not *…" at bounding box center [221, 221] width 331 height 351
click at [68, 289] on div "path not */vacances-derniere-minute* path not */vacances-en-famille* path not *…" at bounding box center [221, 221] width 331 height 351
click at [67, 297] on div "path not */vacances-derniere-minute* path not */vacances-en-famille* path not *…" at bounding box center [221, 221] width 331 height 351
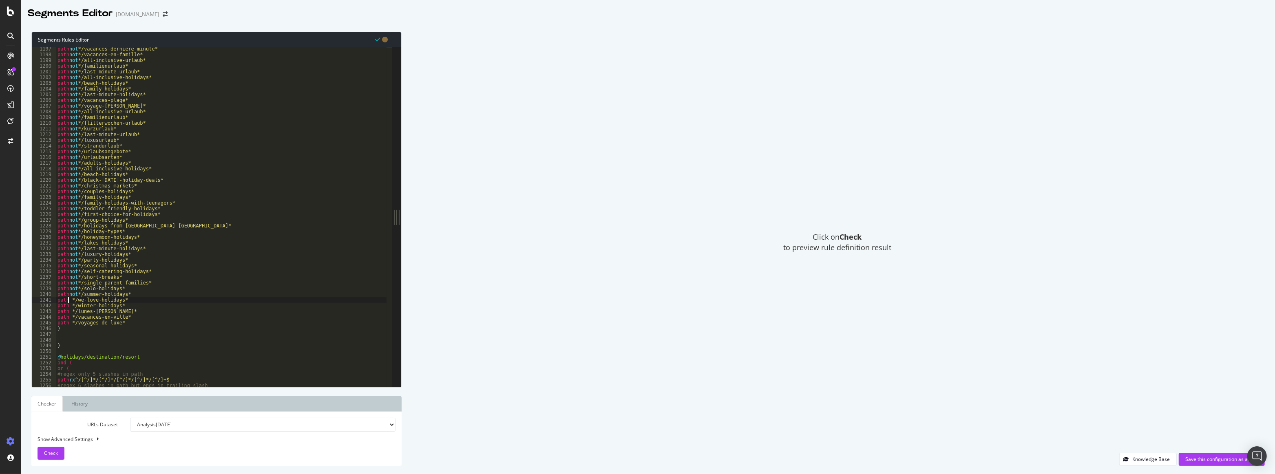
click at [68, 301] on div "path not */vacances-derniere-minute* path not */vacances-en-famille* path not *…" at bounding box center [221, 221] width 331 height 351
click at [68, 309] on div "path not */vacances-derniere-minute* path not */vacances-en-famille* path not *…" at bounding box center [221, 221] width 331 height 351
click at [66, 305] on div "path not */vacances-derniere-minute* path not */vacances-en-famille* path not *…" at bounding box center [221, 221] width 331 height 351
click at [67, 304] on div "path not */vacances-derniere-minute* path not */vacances-en-famille* path not *…" at bounding box center [221, 221] width 331 height 351
click at [68, 315] on div "path not */vacances-derniere-minute* path not */vacances-en-famille* path not *…" at bounding box center [221, 221] width 331 height 351
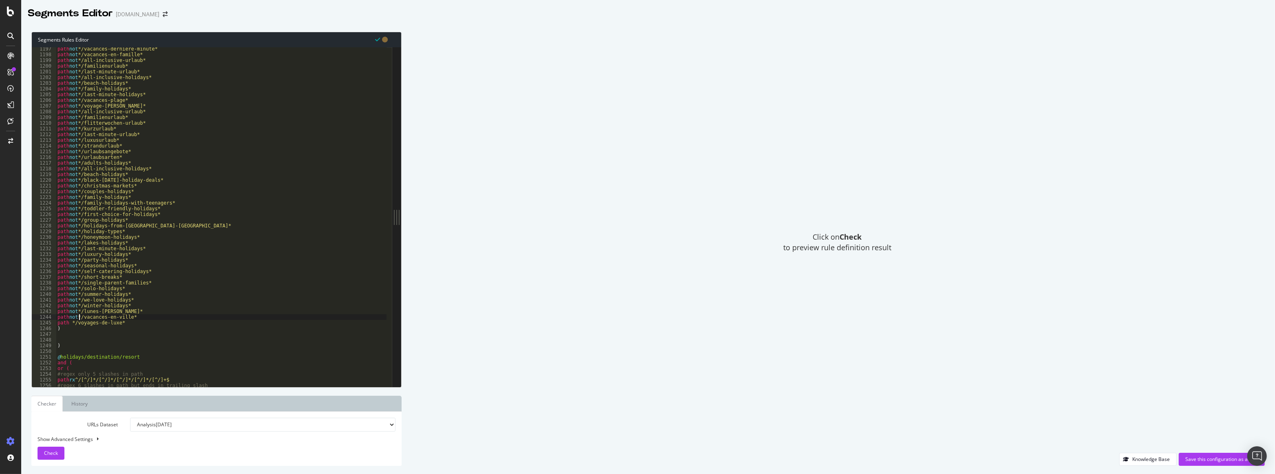
click at [68, 325] on div "path not */vacances-derniere-minute* path not */vacances-en-famille* path not *…" at bounding box center [221, 221] width 331 height 351
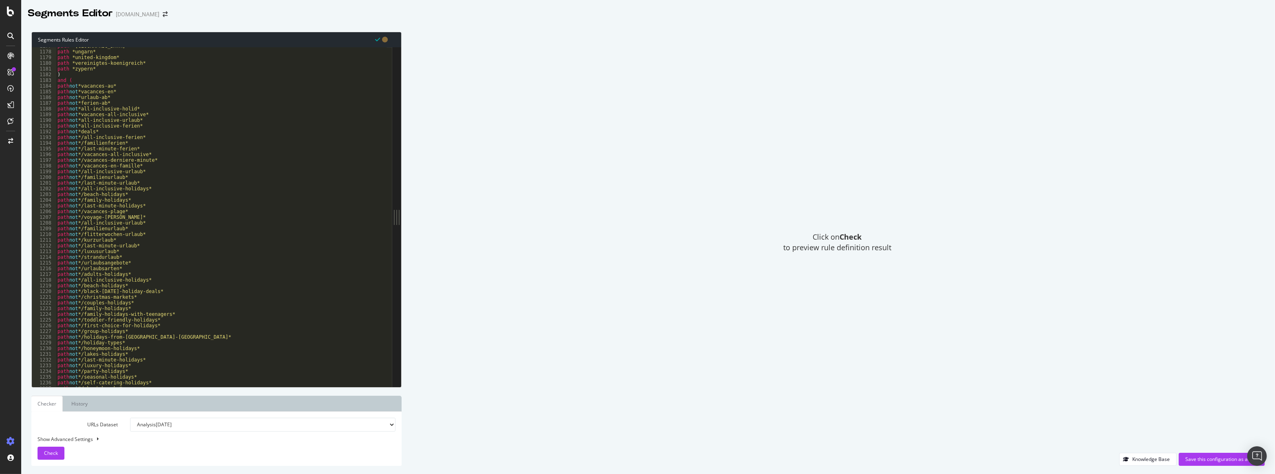
scroll to position [5901, 0]
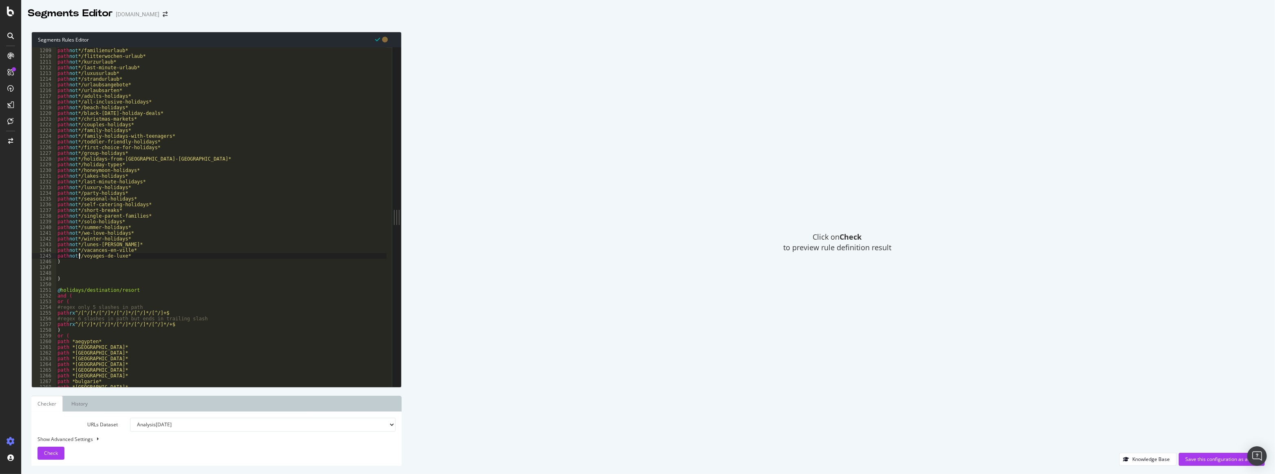
click at [75, 262] on div "path not */all-inclusive-urlaub* path not */familienurlaub* path not */flitterw…" at bounding box center [221, 217] width 331 height 351
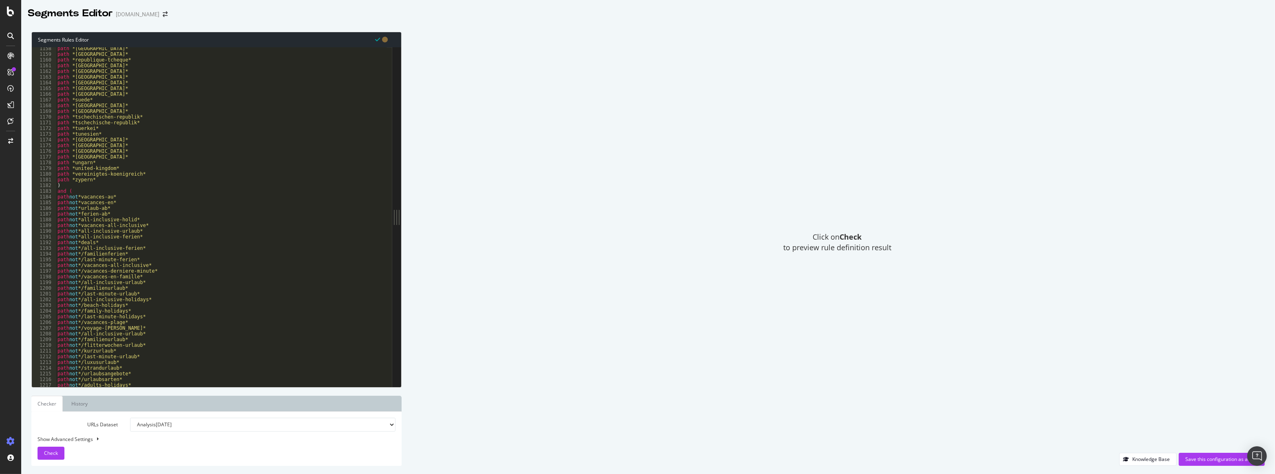
scroll to position [5653, 0]
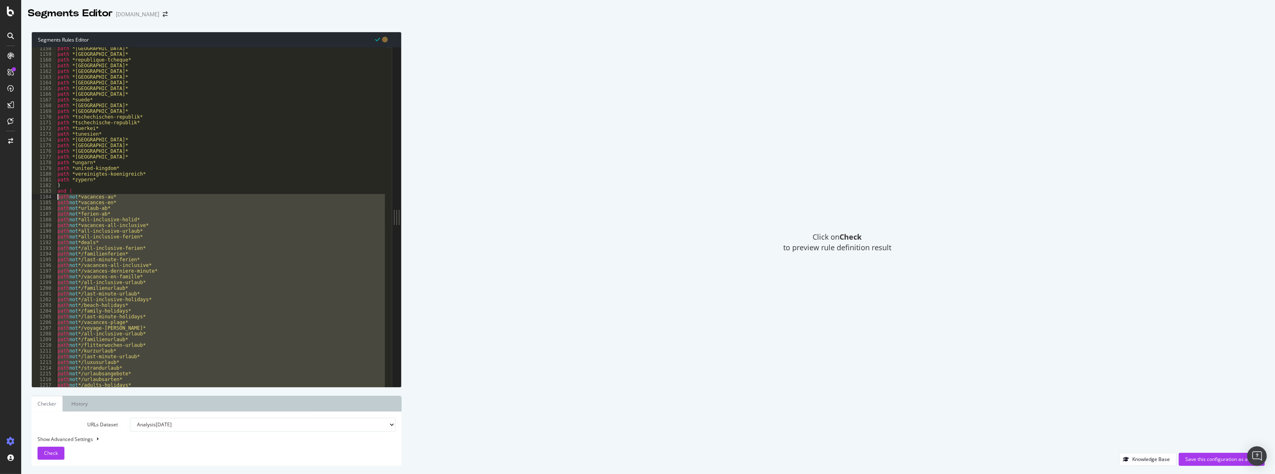
click at [57, 198] on div "path *pologne* path *portugal* path *republique-tcheque* path *royaume-uni* pat…" at bounding box center [221, 221] width 331 height 351
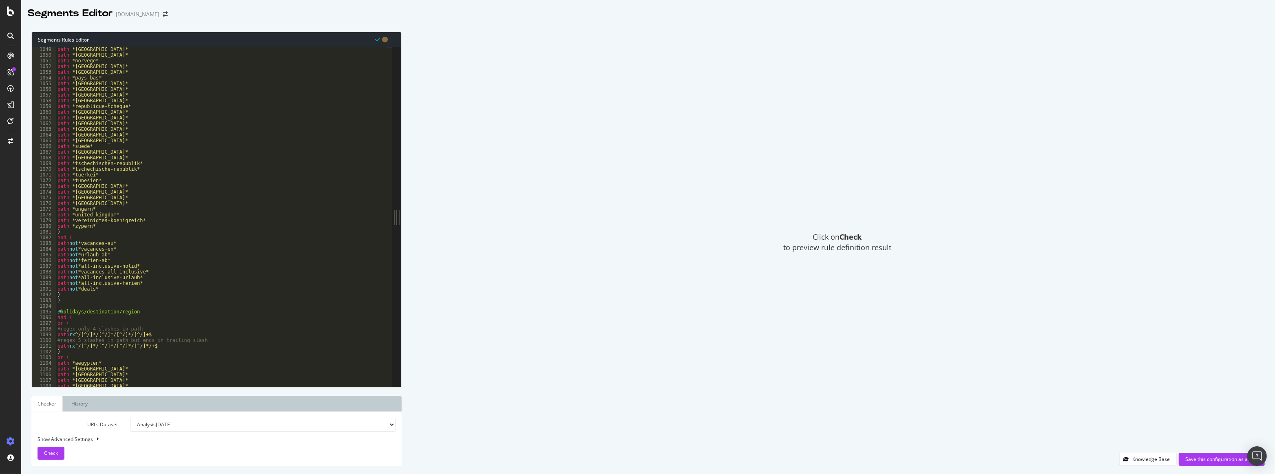
scroll to position [5196, 0]
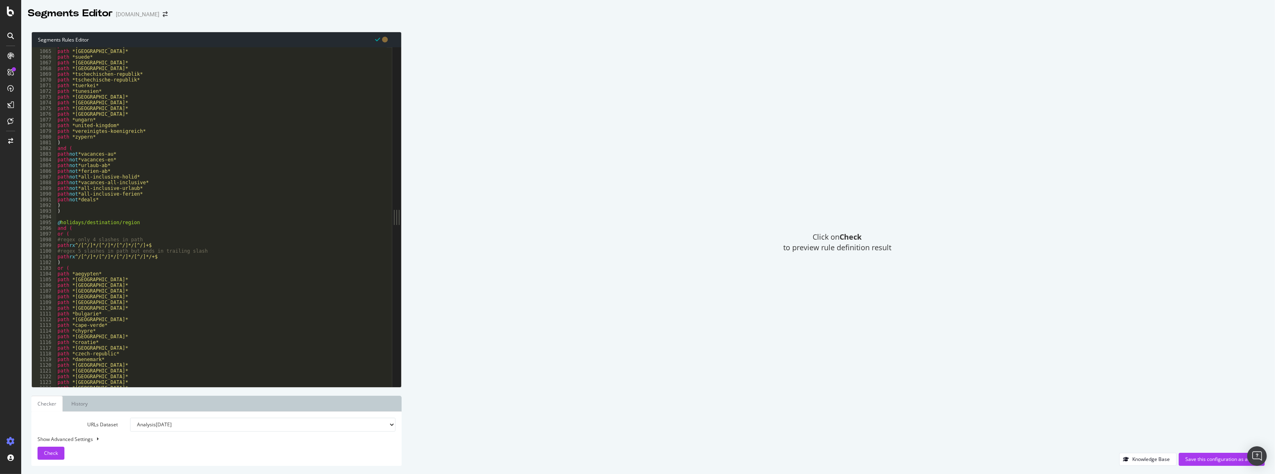
click at [69, 204] on div "path *spain* path *spanien* path *suede* path *suisse* path *switzerland* path …" at bounding box center [221, 218] width 331 height 351
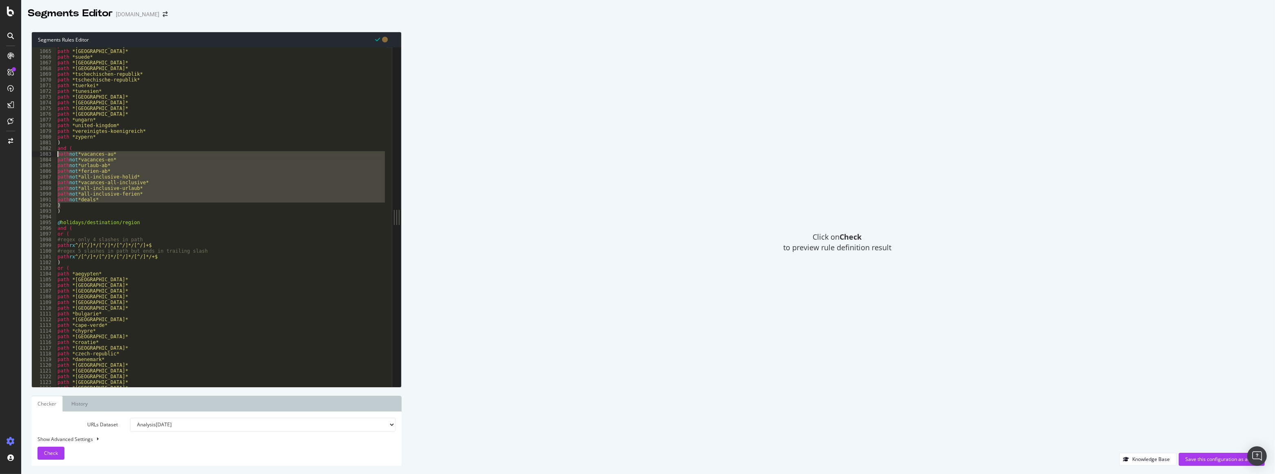
click at [57, 155] on div "path *spain* path *spanien* path *suede* path *suisse* path *switzerland* path …" at bounding box center [221, 218] width 331 height 351
paste textarea ")"
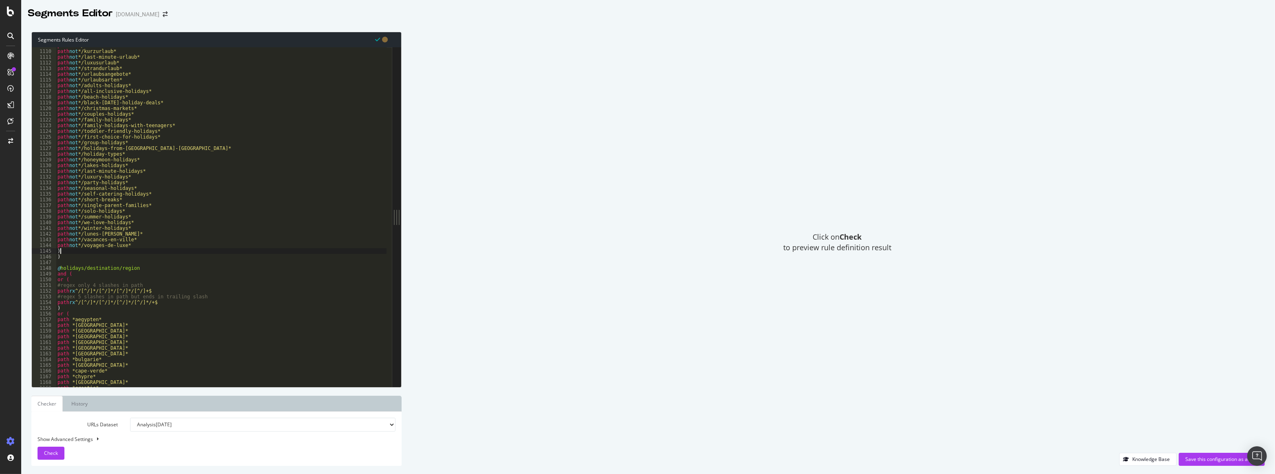
scroll to position [5313, 0]
type textarea ")"
click at [57, 457] on button "Check" at bounding box center [50, 453] width 27 height 13
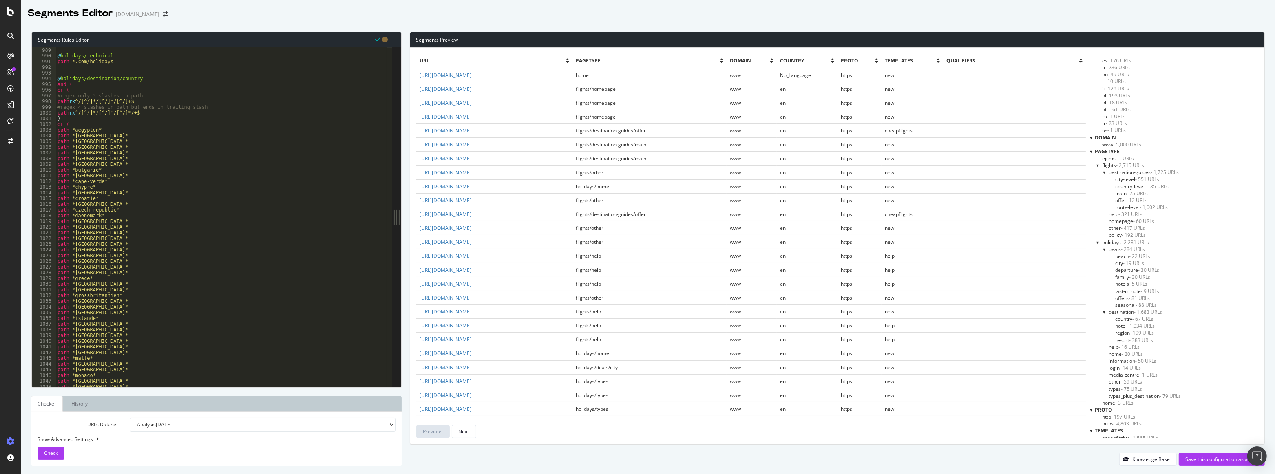
scroll to position [94, 0]
click at [1200, 461] on div "Save this configuration as active" at bounding box center [1221, 459] width 73 height 7
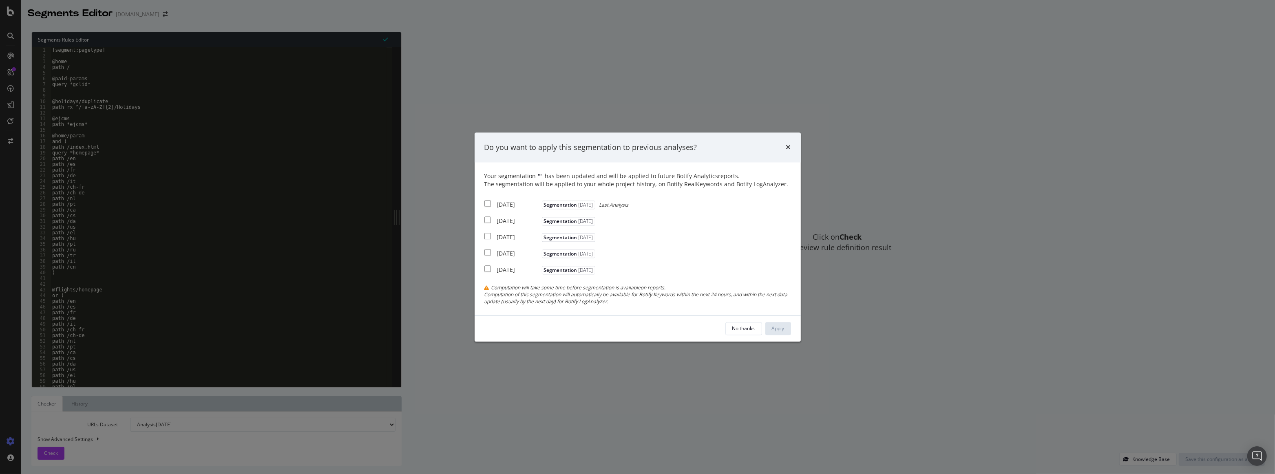
click at [487, 201] on input "modal" at bounding box center [487, 204] width 7 height 7
checkbox input "true"
click at [485, 218] on input "modal" at bounding box center [487, 220] width 7 height 7
checkbox input "true"
drag, startPoint x: 482, startPoint y: 239, endPoint x: 490, endPoint y: 237, distance: 8.5
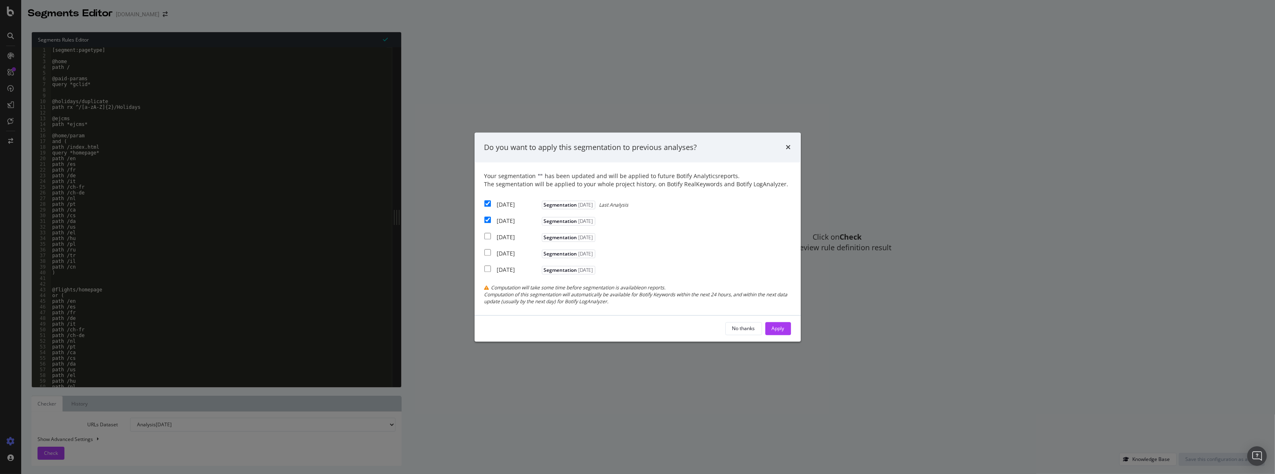
click at [482, 240] on div "Your segmentation " " has been updated and will be applied to future Botify Ana…" at bounding box center [637, 239] width 326 height 152
drag, startPoint x: 492, startPoint y: 234, endPoint x: 489, endPoint y: 239, distance: 5.5
click at [490, 236] on div "2025 Aug. 3rd Segmentation 2025-08-01" at bounding box center [540, 237] width 113 height 10
checkbox input "true"
click at [778, 330] on div "Apply" at bounding box center [778, 328] width 13 height 7
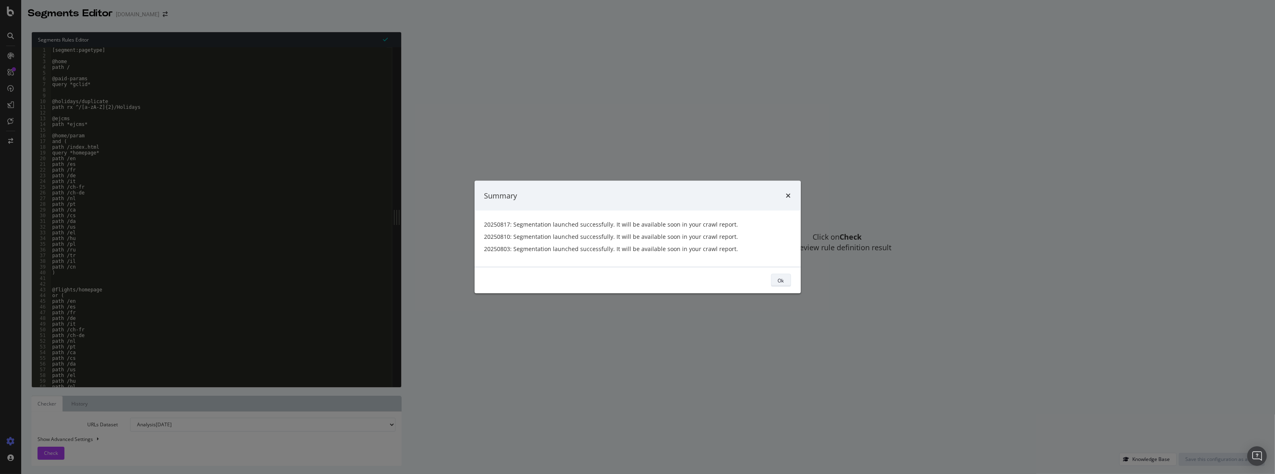
click at [778, 277] on div "Ok" at bounding box center [781, 280] width 6 height 7
